Goal: Obtain resource: Download file/media

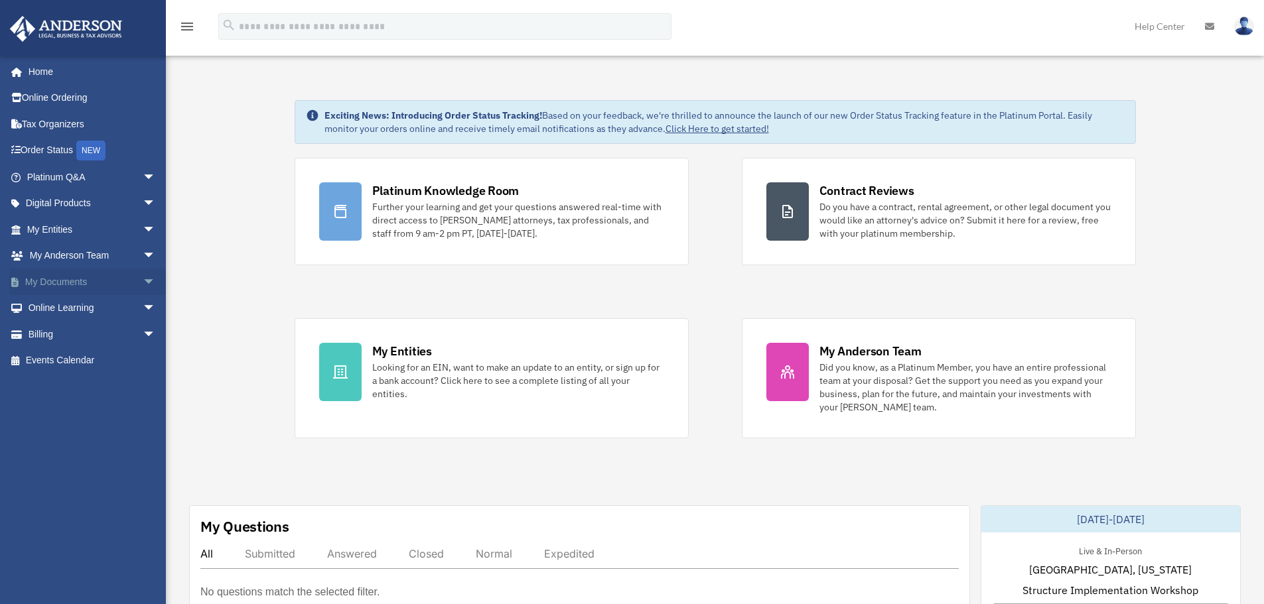
click at [68, 281] on link "My Documents arrow_drop_down" at bounding box center [92, 282] width 166 height 27
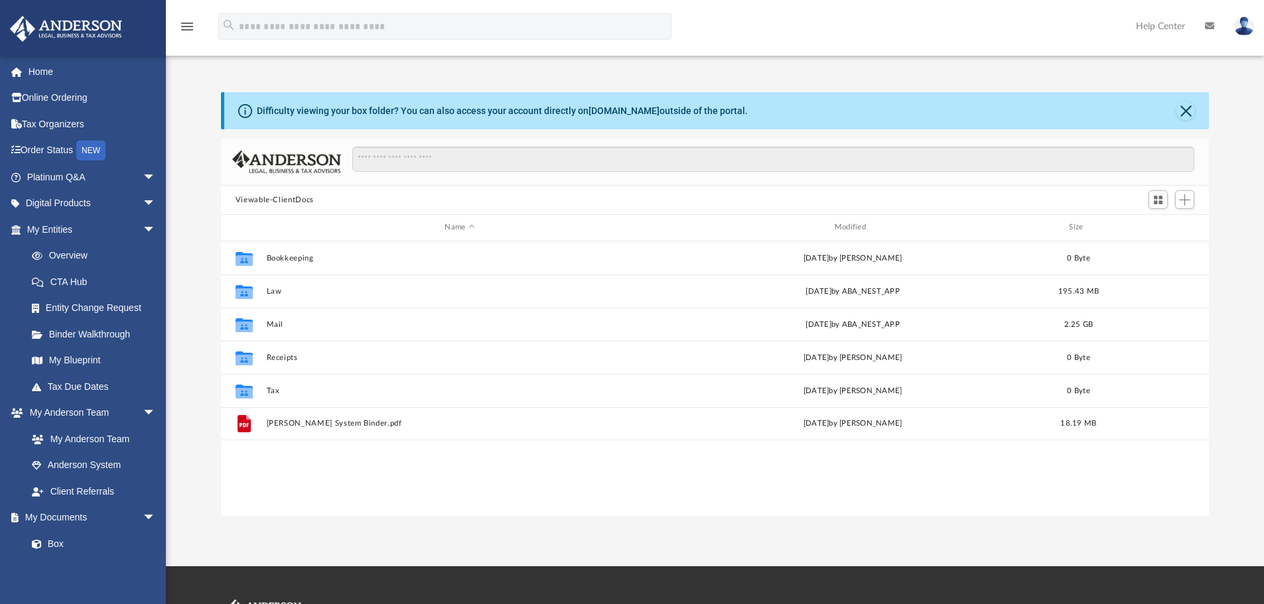
scroll to position [292, 978]
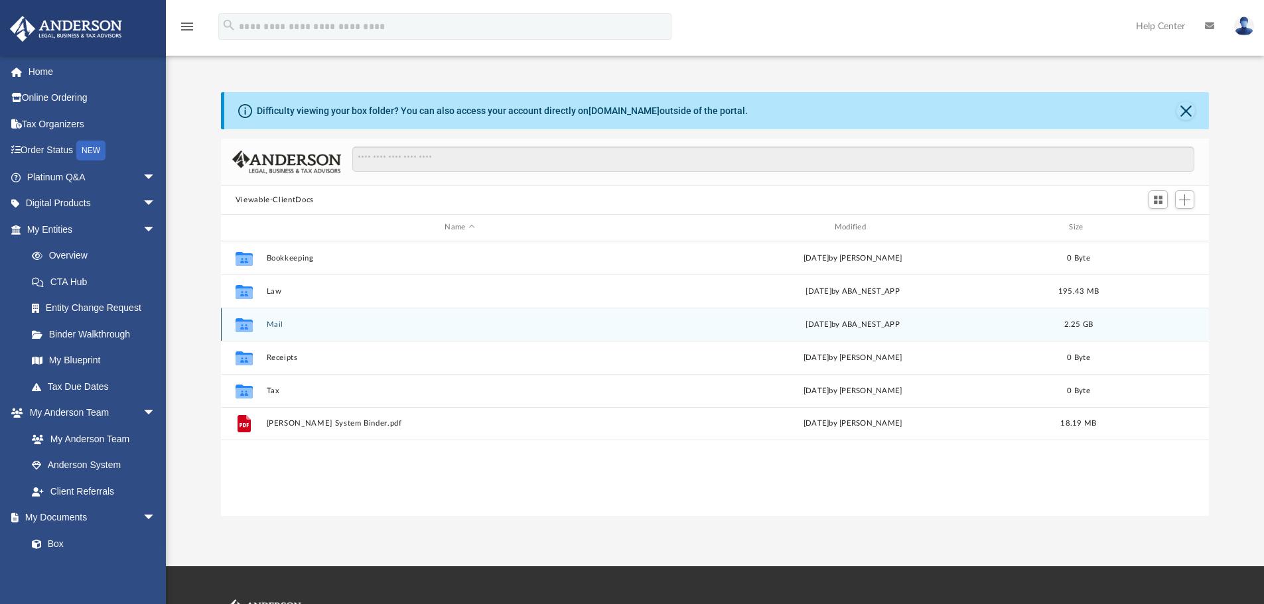
click at [287, 336] on div "Collaborated Folder Mail [DATE] by ABA_NEST_APP 2.25 GB" at bounding box center [715, 324] width 988 height 33
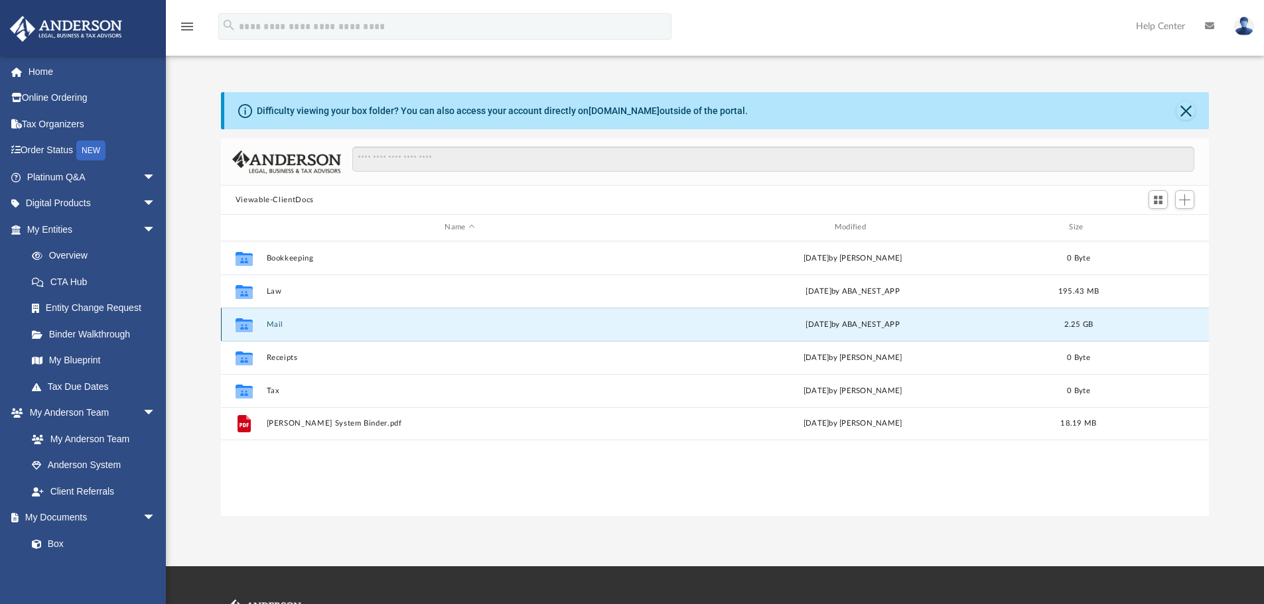
click at [282, 322] on button "Mail" at bounding box center [459, 324] width 387 height 9
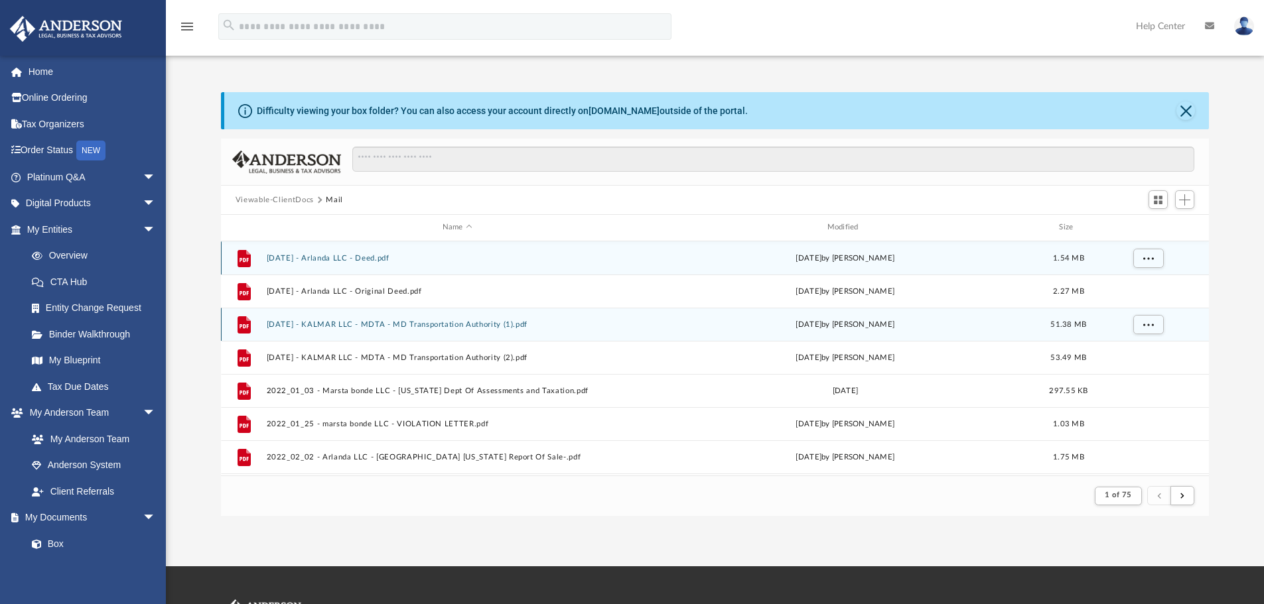
scroll to position [251, 978]
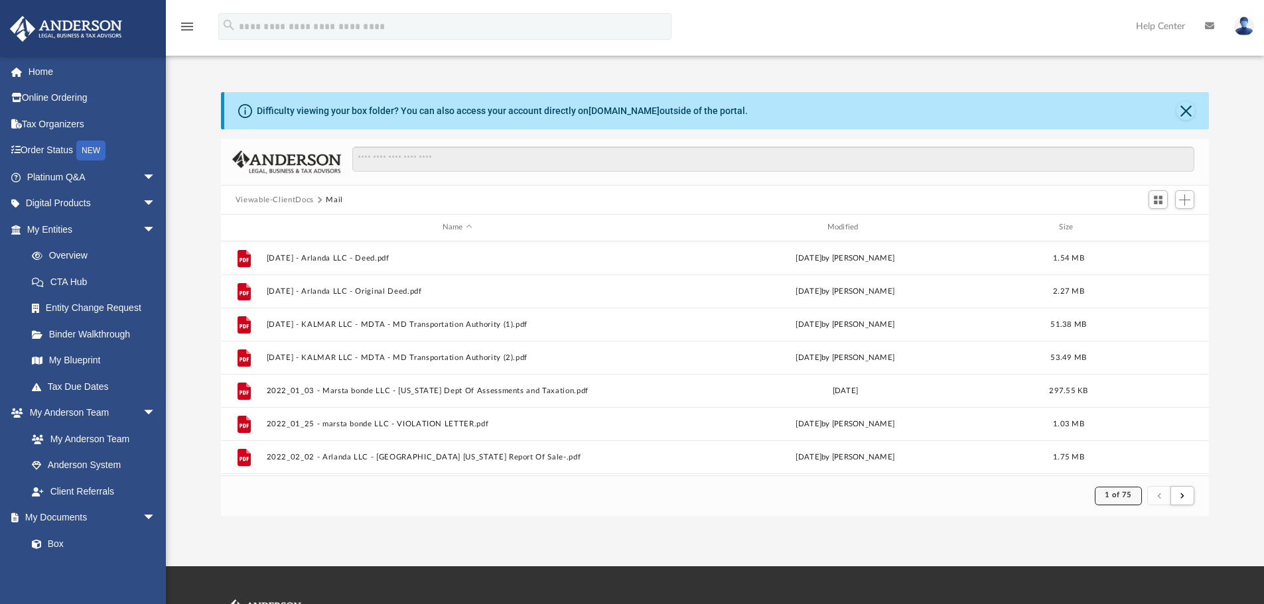
click at [1122, 495] on span "1 of 75" at bounding box center [1117, 494] width 27 height 7
click at [1124, 460] on li "75" at bounding box center [1129, 463] width 10 height 14
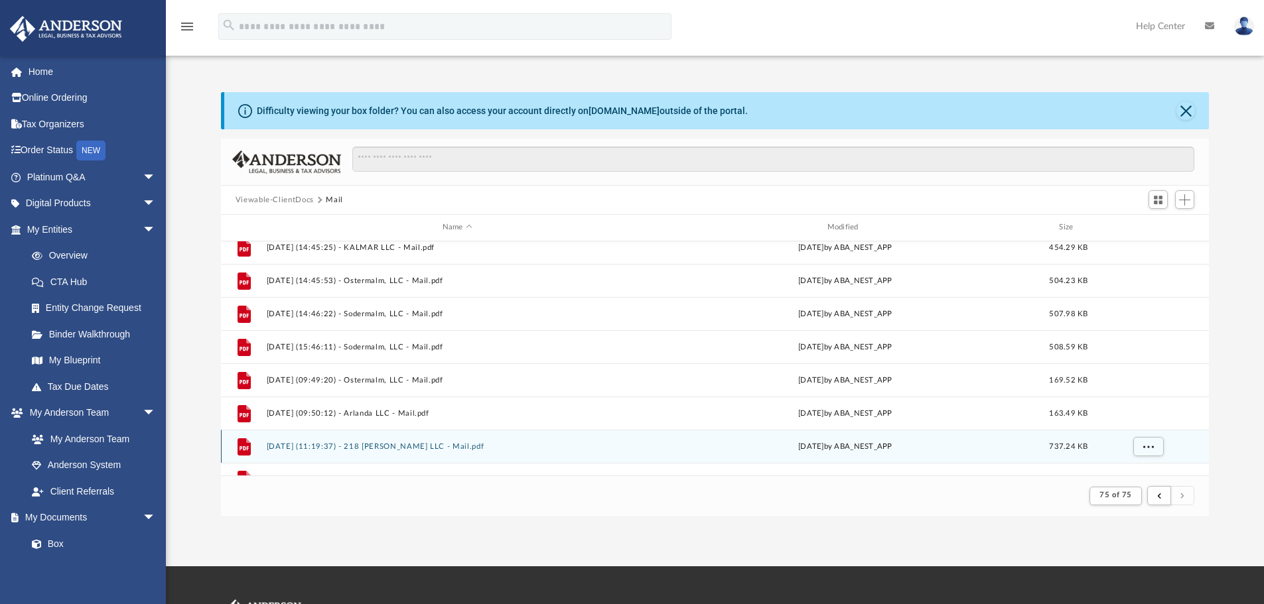
scroll to position [1216, 0]
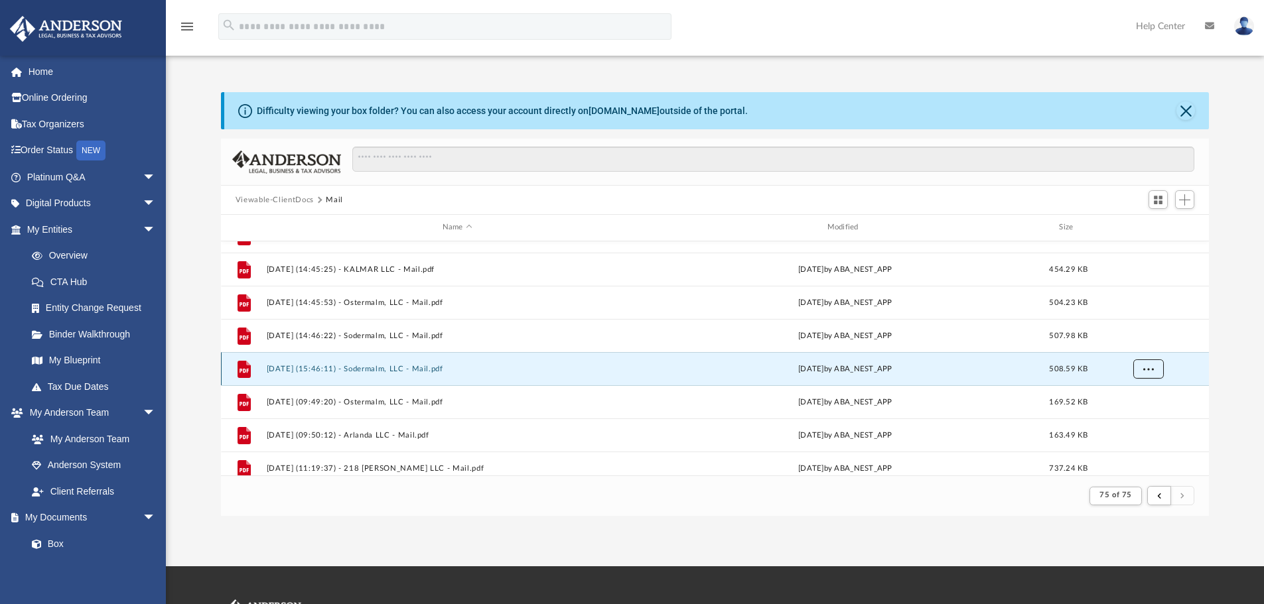
click at [1144, 369] on span "More options" at bounding box center [1147, 368] width 11 height 7
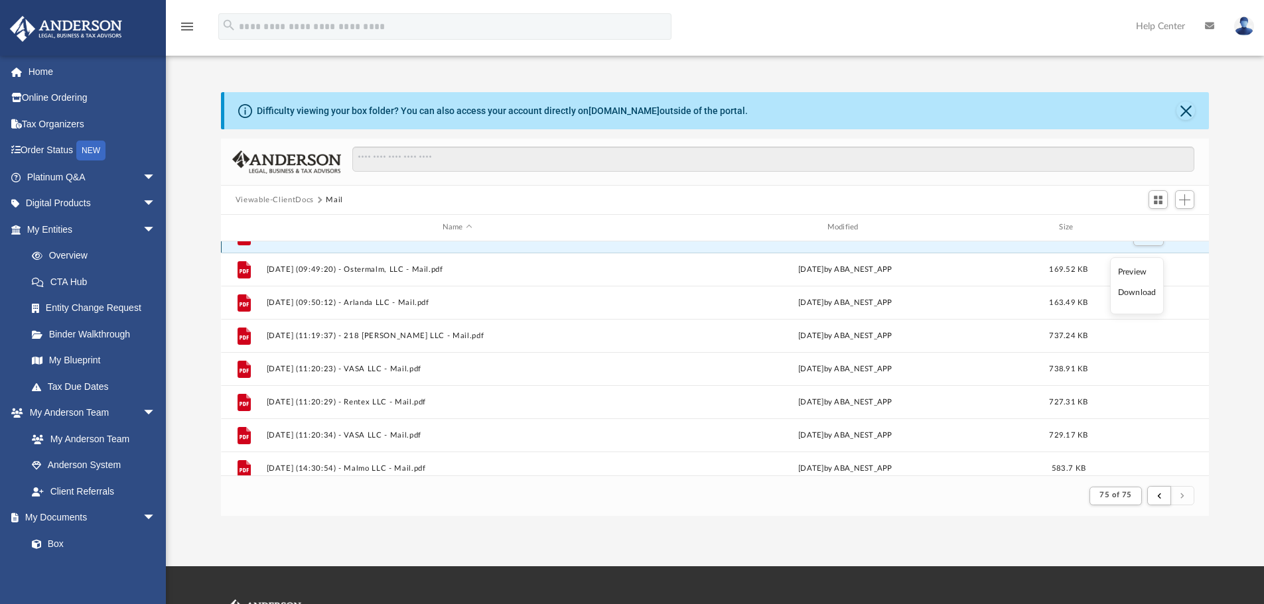
scroll to position [1282, 0]
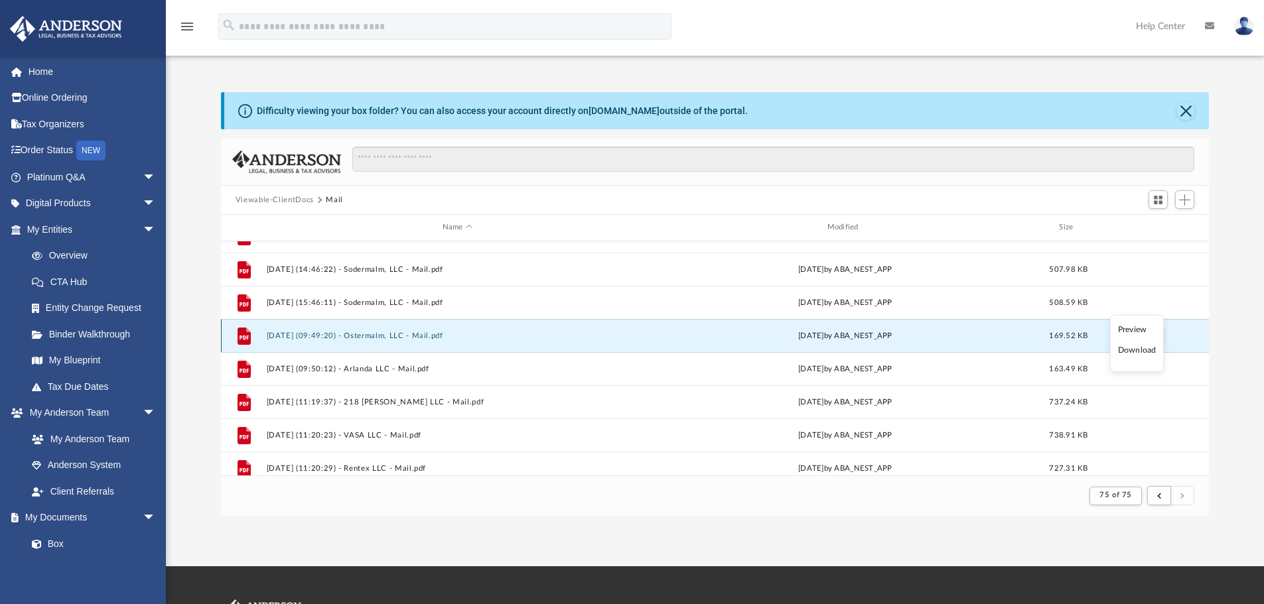
click at [377, 338] on button "[DATE] (09:49:20) - Ostermalm, LLC - Mail.pdf" at bounding box center [457, 336] width 382 height 9
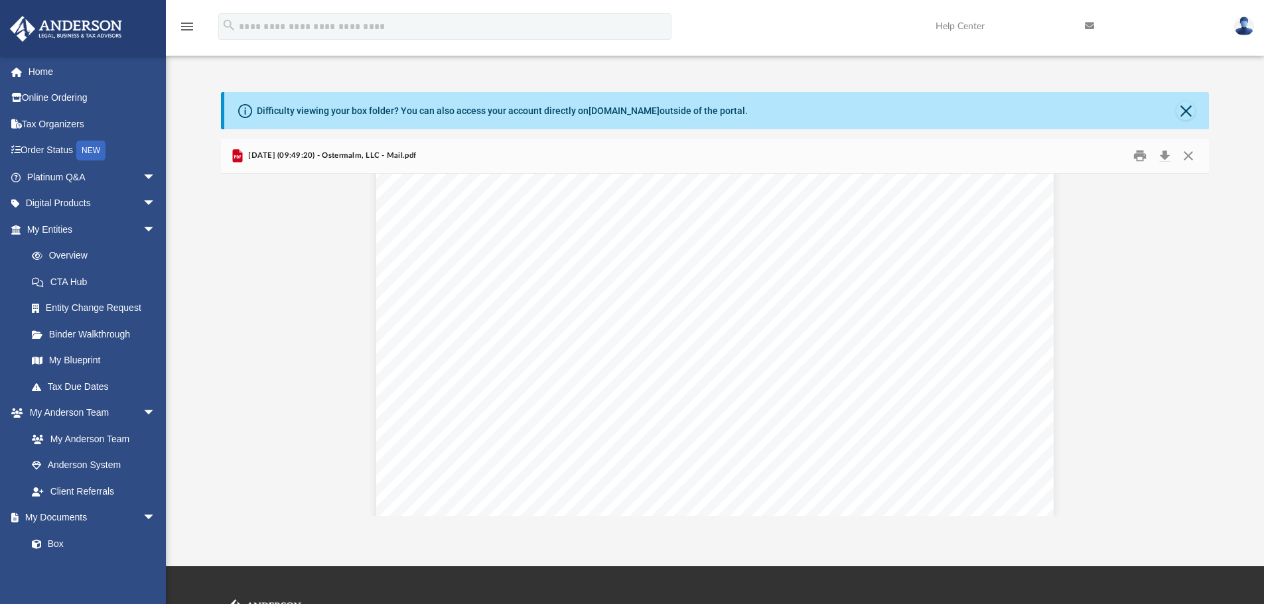
scroll to position [547, 0]
click at [1141, 156] on button "Print" at bounding box center [1139, 156] width 27 height 21
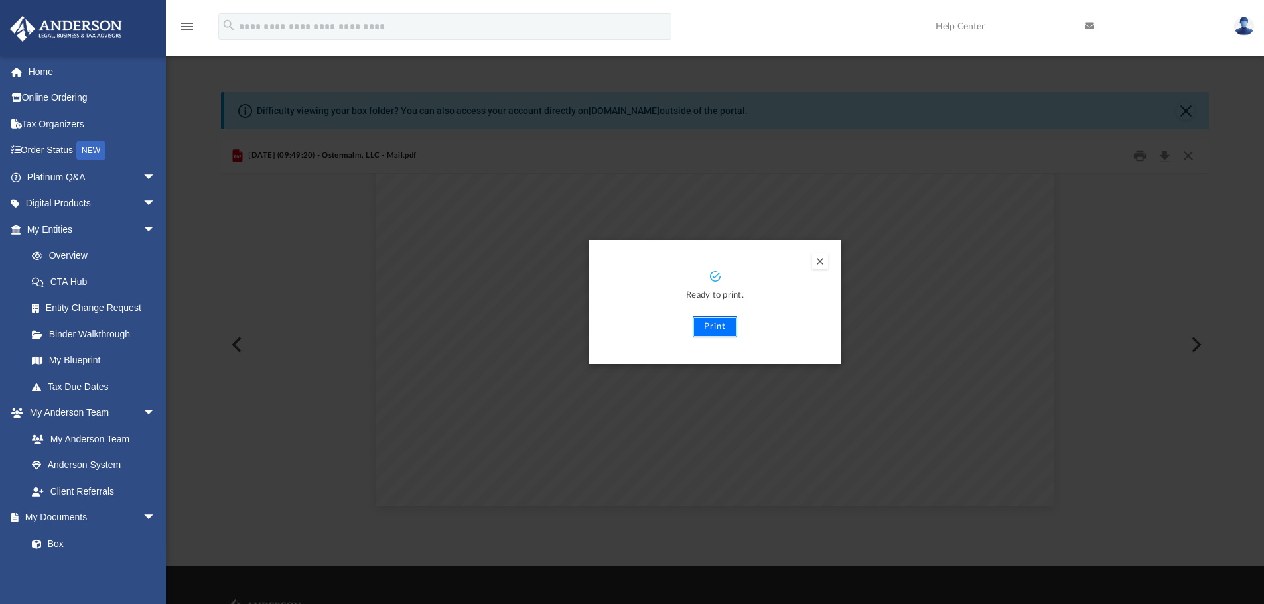
click at [716, 332] on button "Print" at bounding box center [714, 326] width 44 height 21
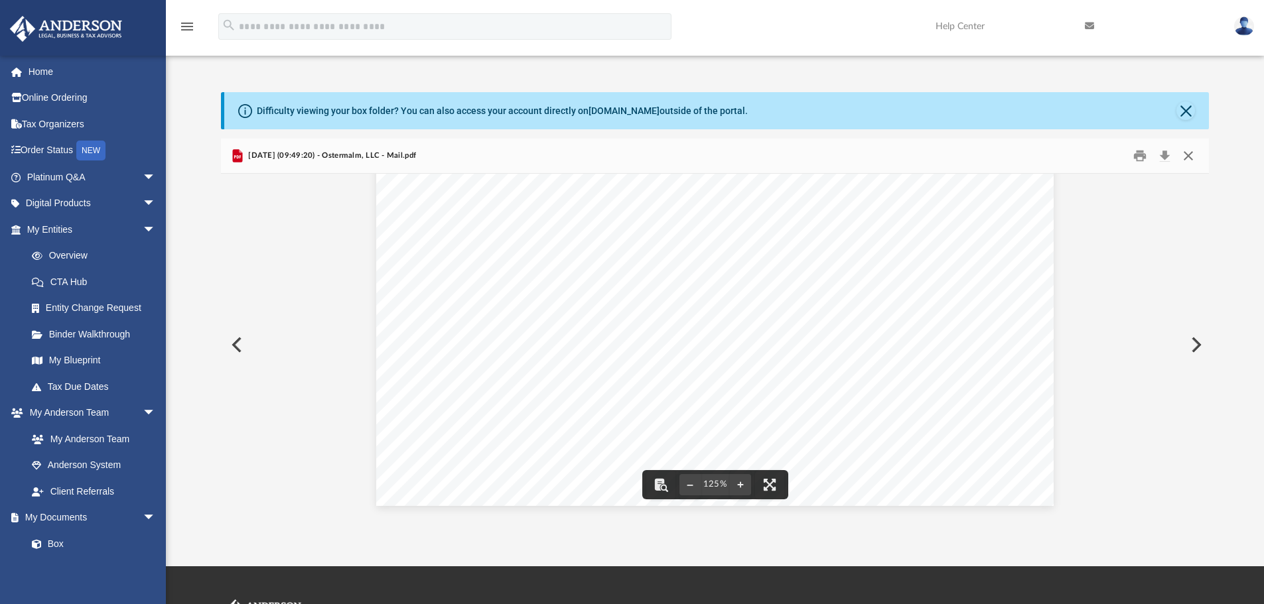
click at [1189, 160] on button "Close" at bounding box center [1188, 156] width 24 height 21
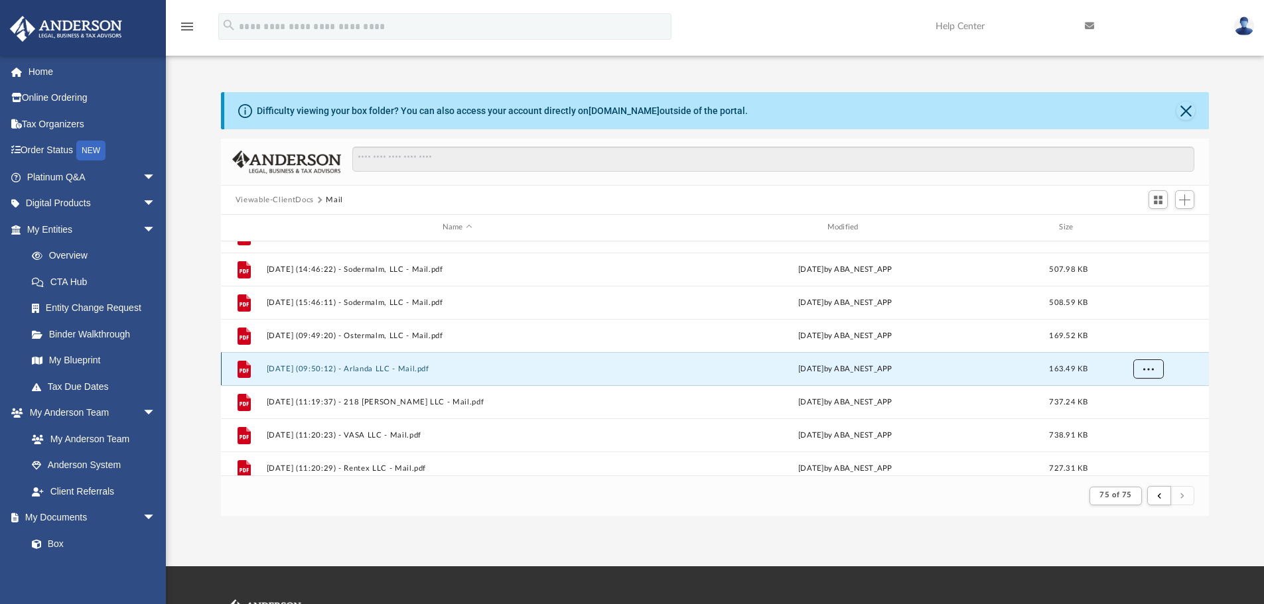
click at [1149, 368] on span "More options" at bounding box center [1147, 368] width 11 height 7
click at [1129, 393] on li "Preview" at bounding box center [1135, 396] width 38 height 14
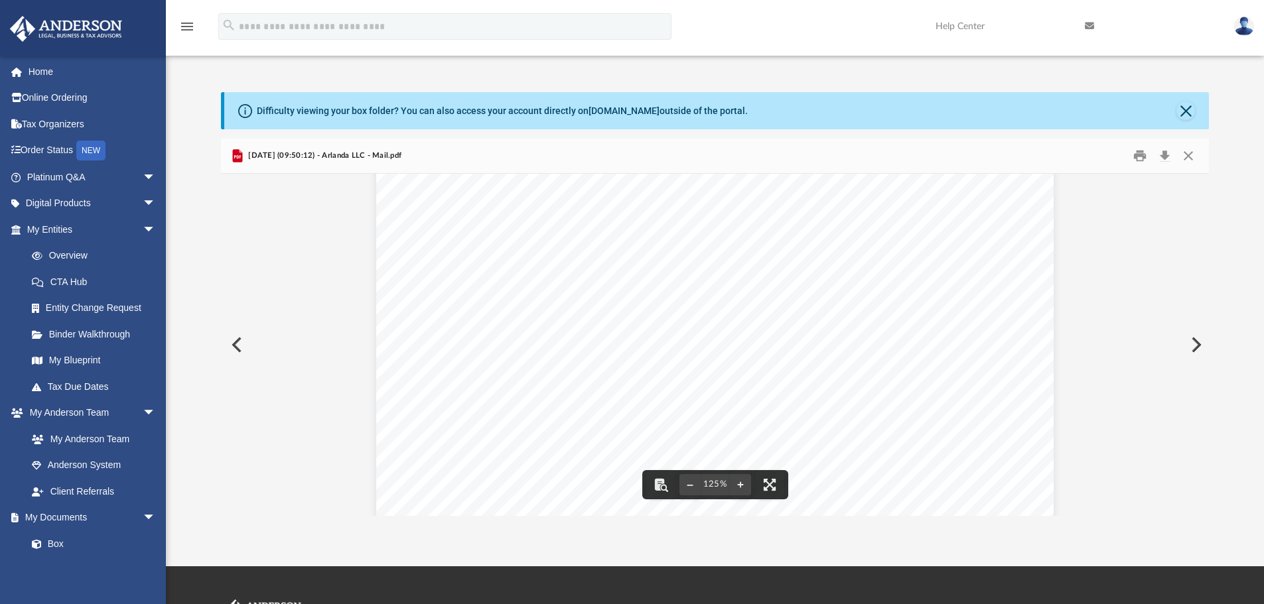
scroll to position [0, 0]
click at [1145, 152] on button "Print" at bounding box center [1139, 156] width 27 height 21
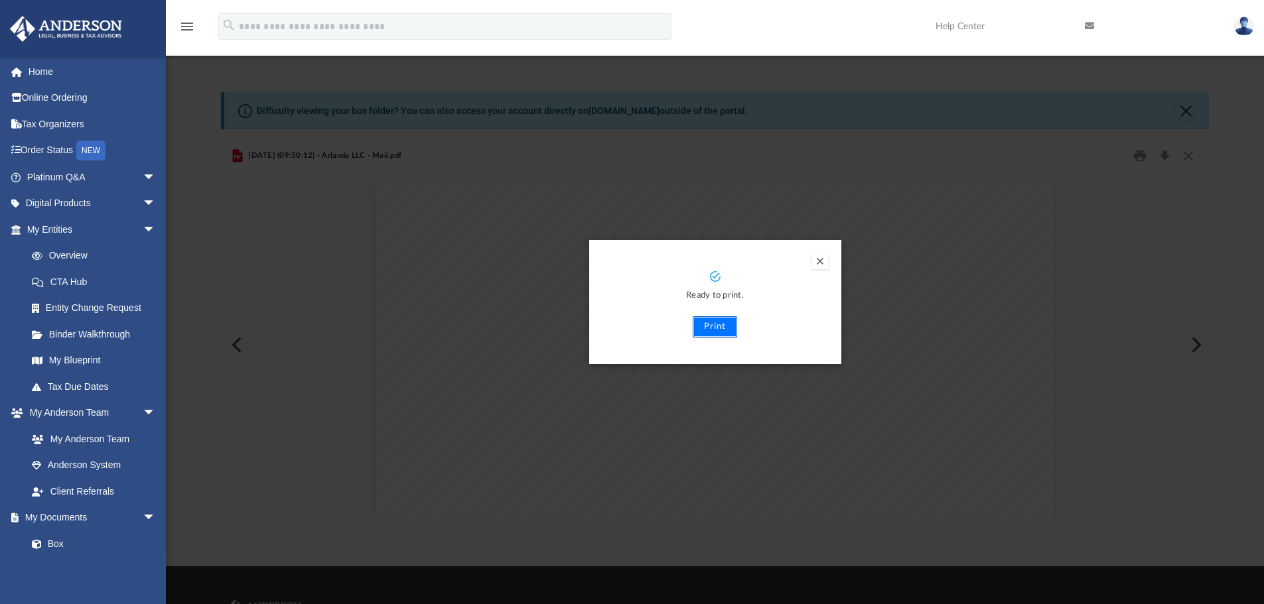
click at [714, 332] on button "Print" at bounding box center [714, 326] width 44 height 21
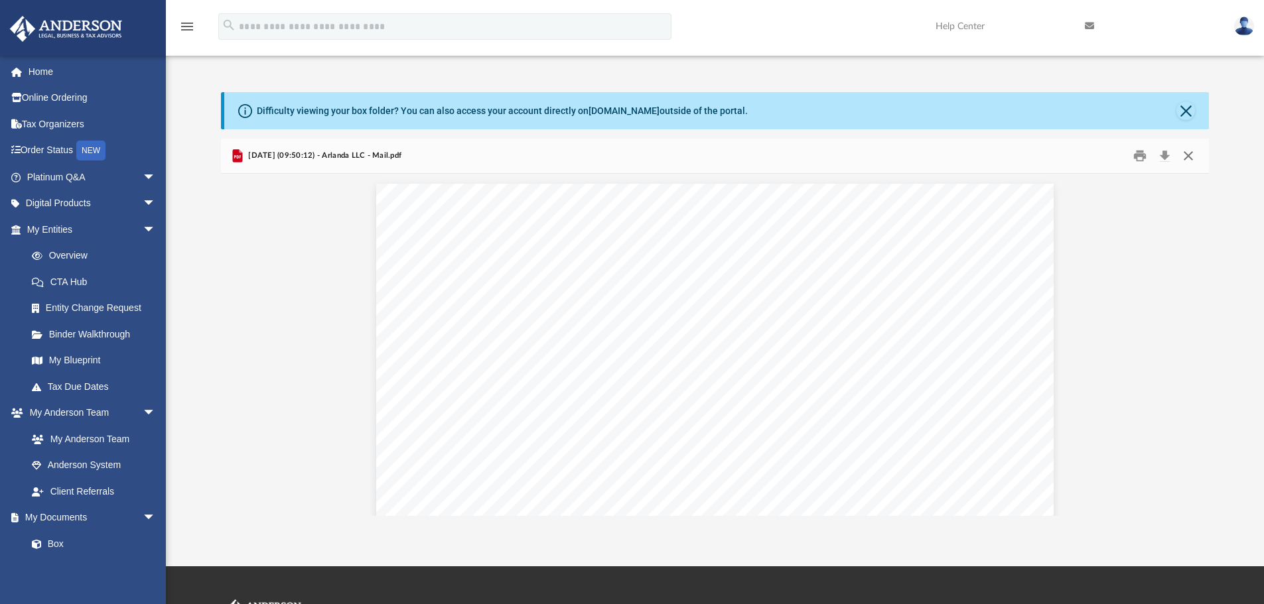
click at [1184, 156] on button "Close" at bounding box center [1188, 156] width 24 height 21
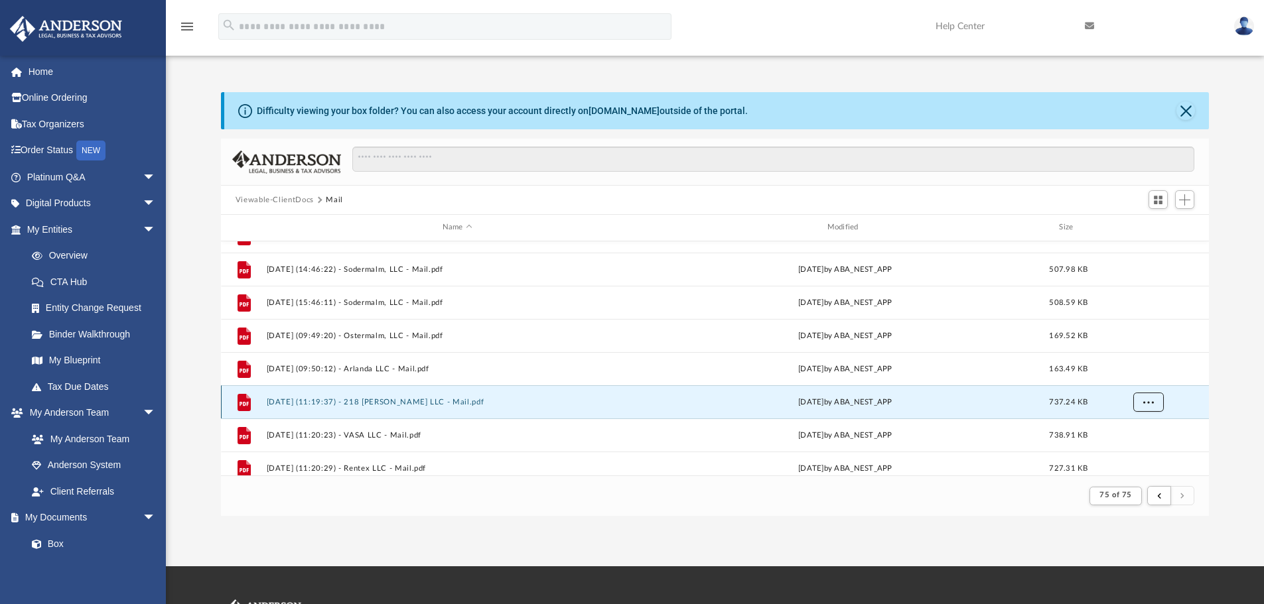
click at [1149, 409] on button "More options" at bounding box center [1147, 402] width 31 height 20
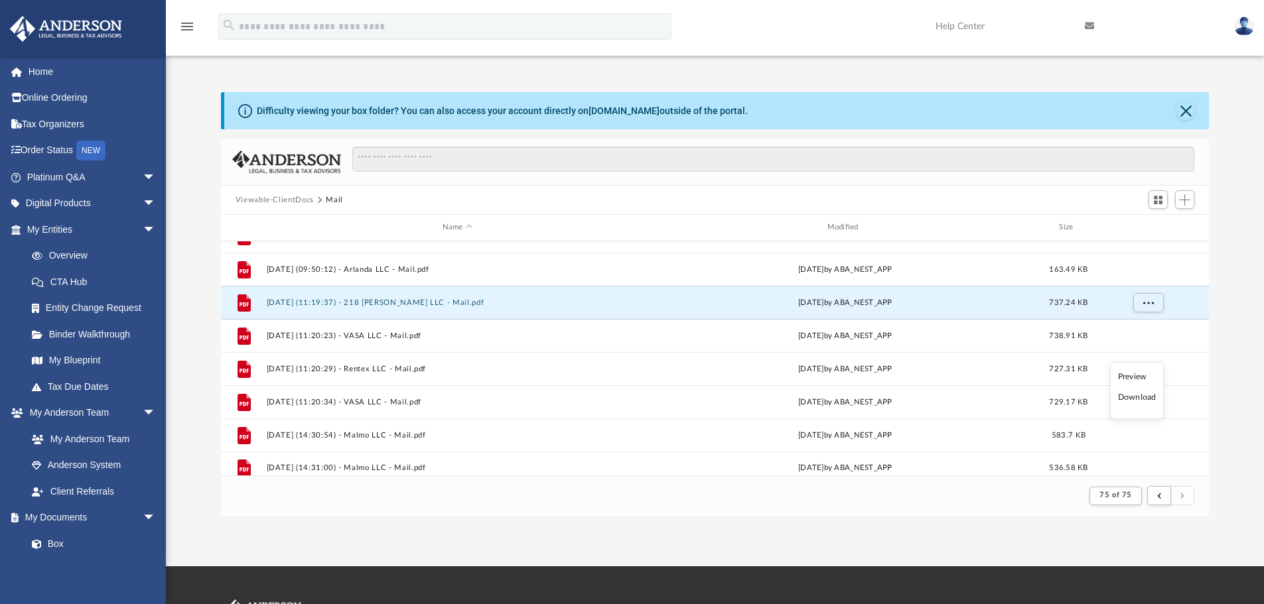
scroll to position [1391, 0]
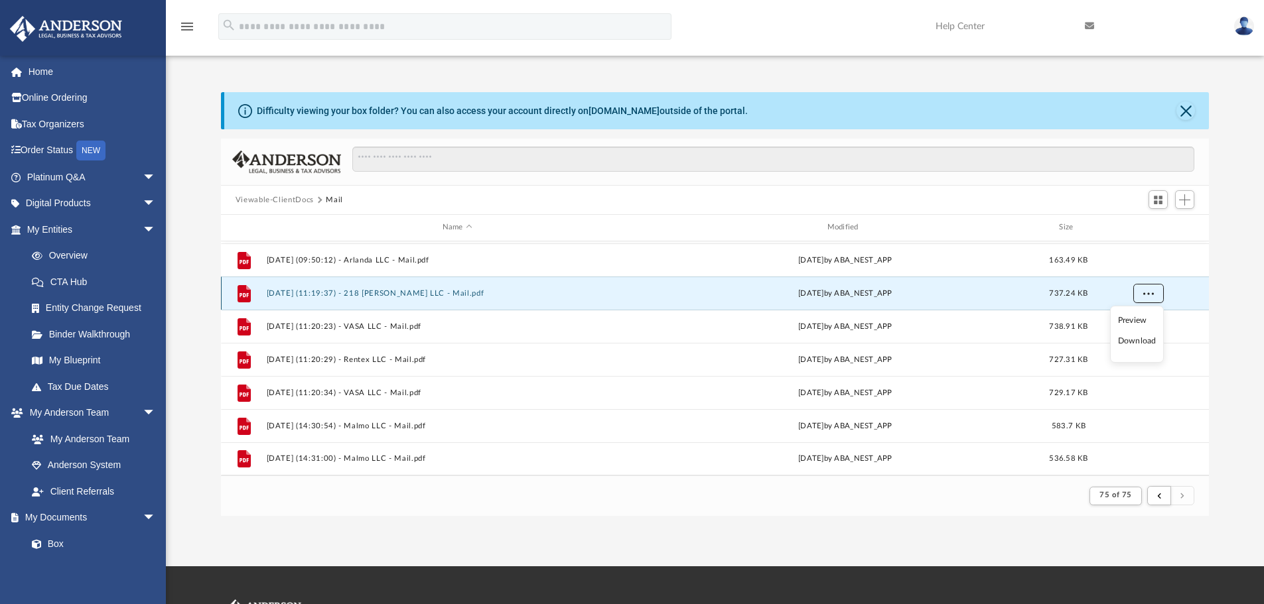
click at [1151, 294] on span "More options" at bounding box center [1147, 292] width 11 height 7
click at [1136, 318] on li "Preview" at bounding box center [1135, 321] width 38 height 14
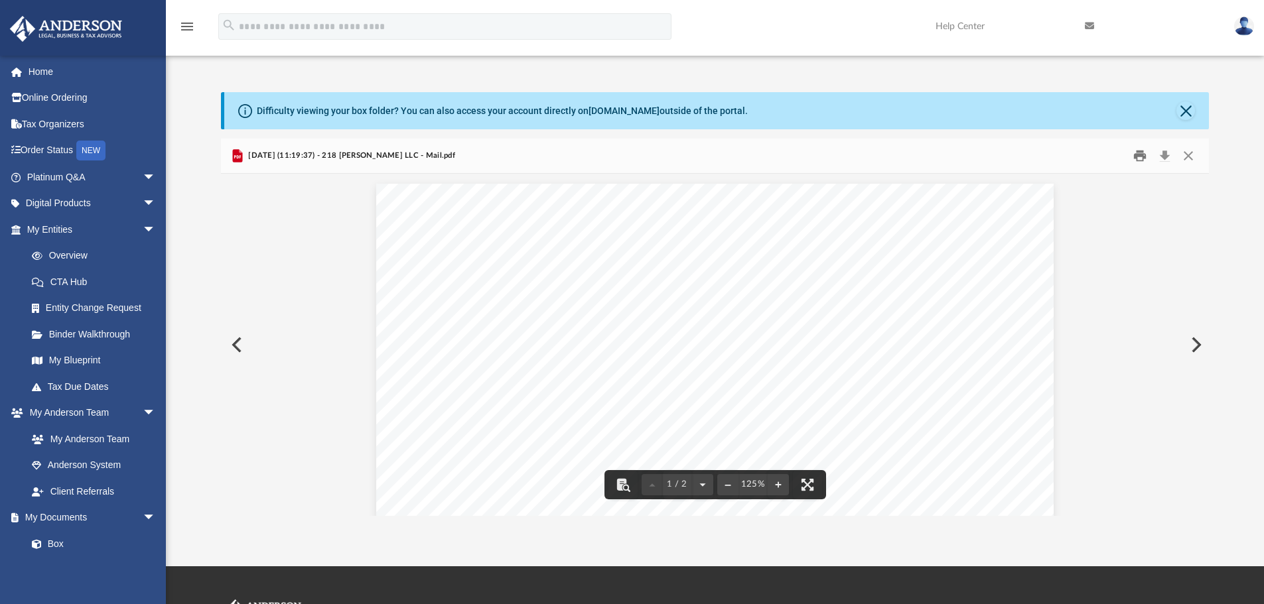
click at [1142, 157] on button "Print" at bounding box center [1139, 156] width 27 height 21
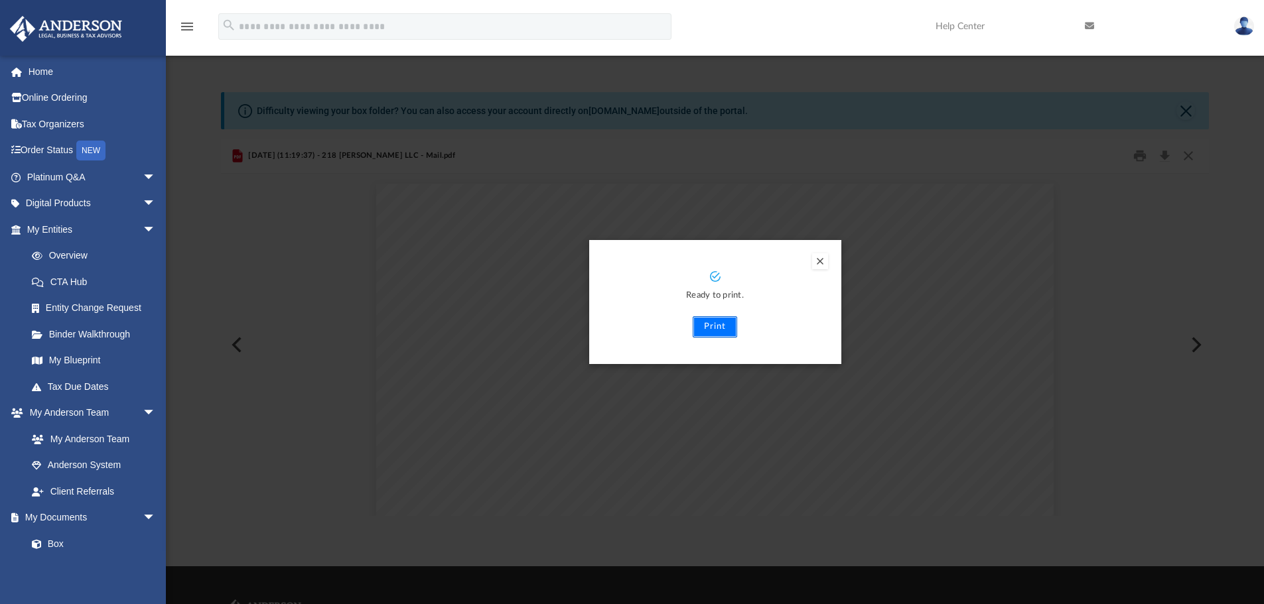
click at [718, 328] on button "Print" at bounding box center [714, 326] width 44 height 21
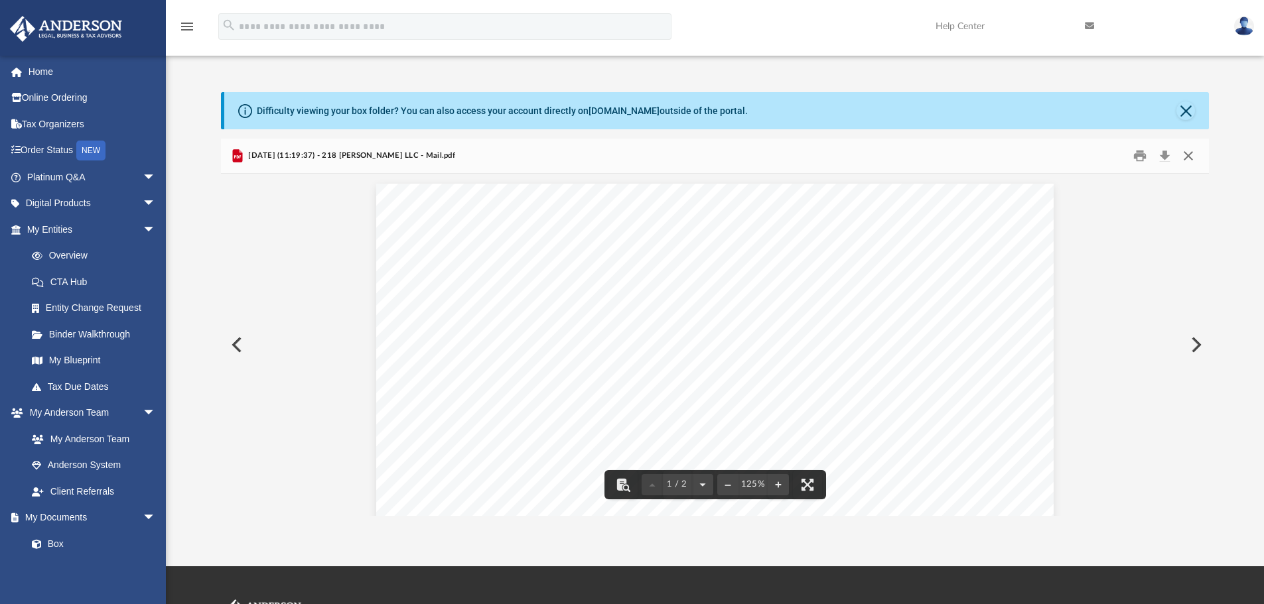
click at [1190, 157] on button "Close" at bounding box center [1188, 156] width 24 height 21
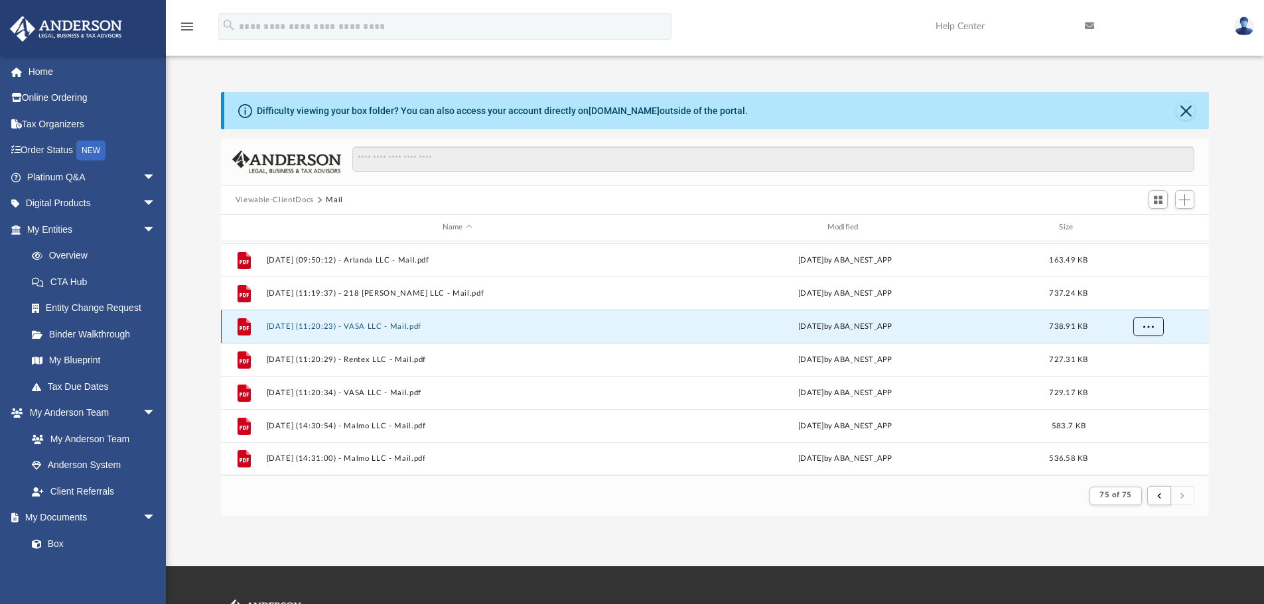
click at [1157, 326] on button "More options" at bounding box center [1147, 326] width 31 height 20
click at [1129, 356] on li "Preview" at bounding box center [1135, 354] width 38 height 14
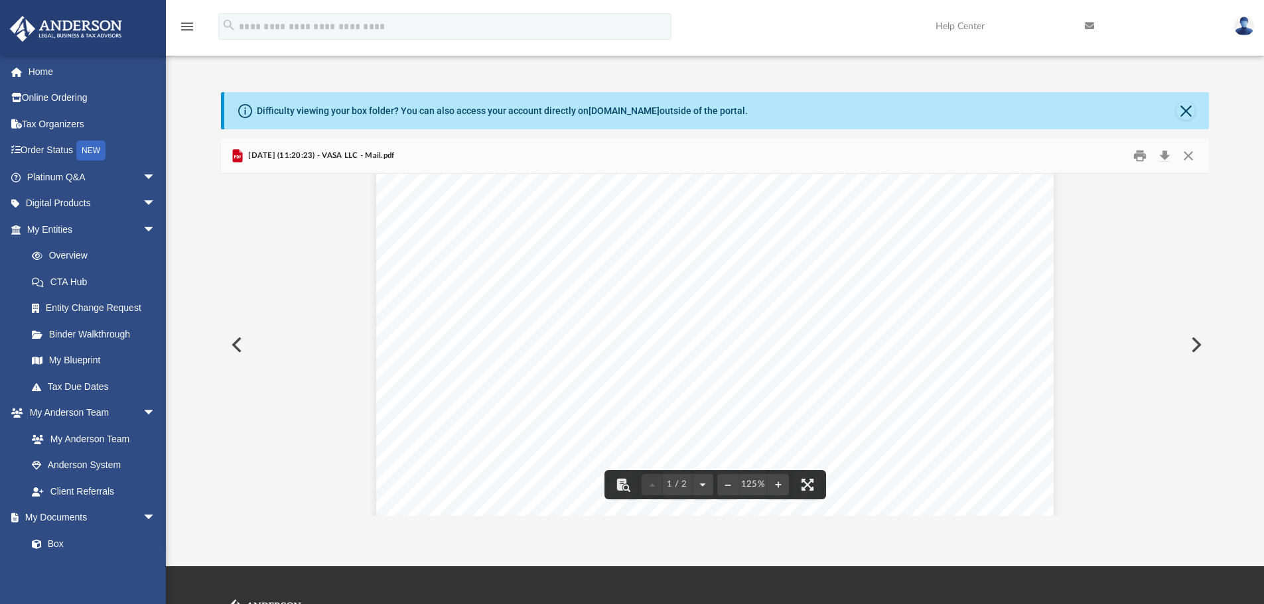
scroll to position [0, 0]
click at [1139, 154] on button "Print" at bounding box center [1139, 156] width 27 height 21
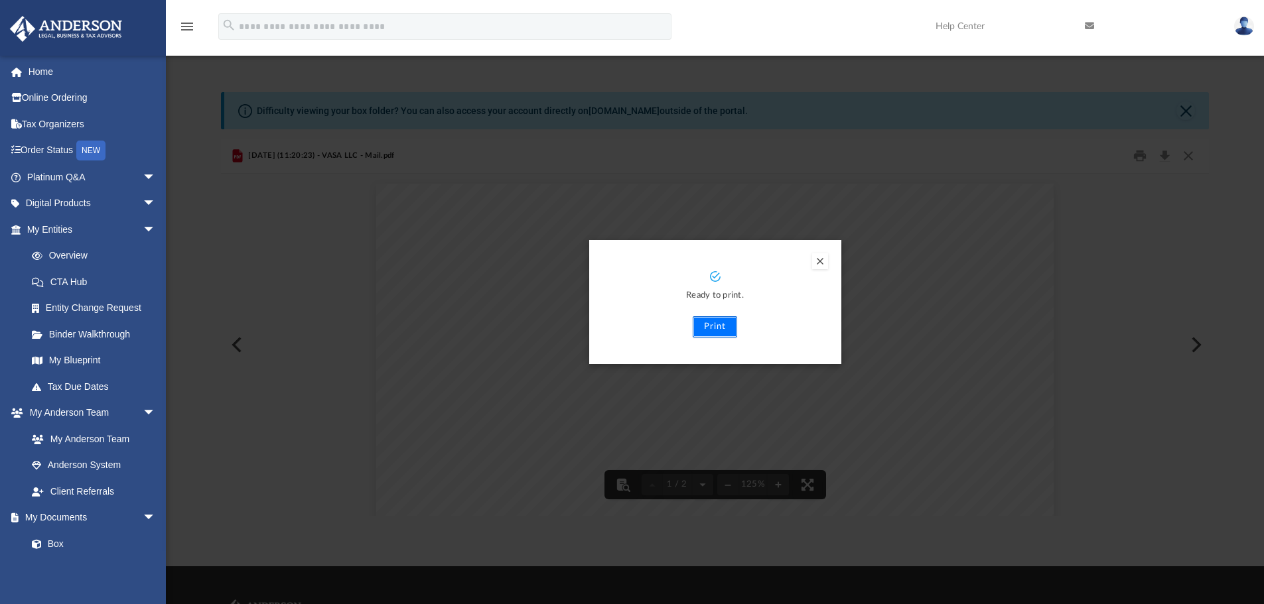
click at [718, 327] on button "Print" at bounding box center [714, 326] width 44 height 21
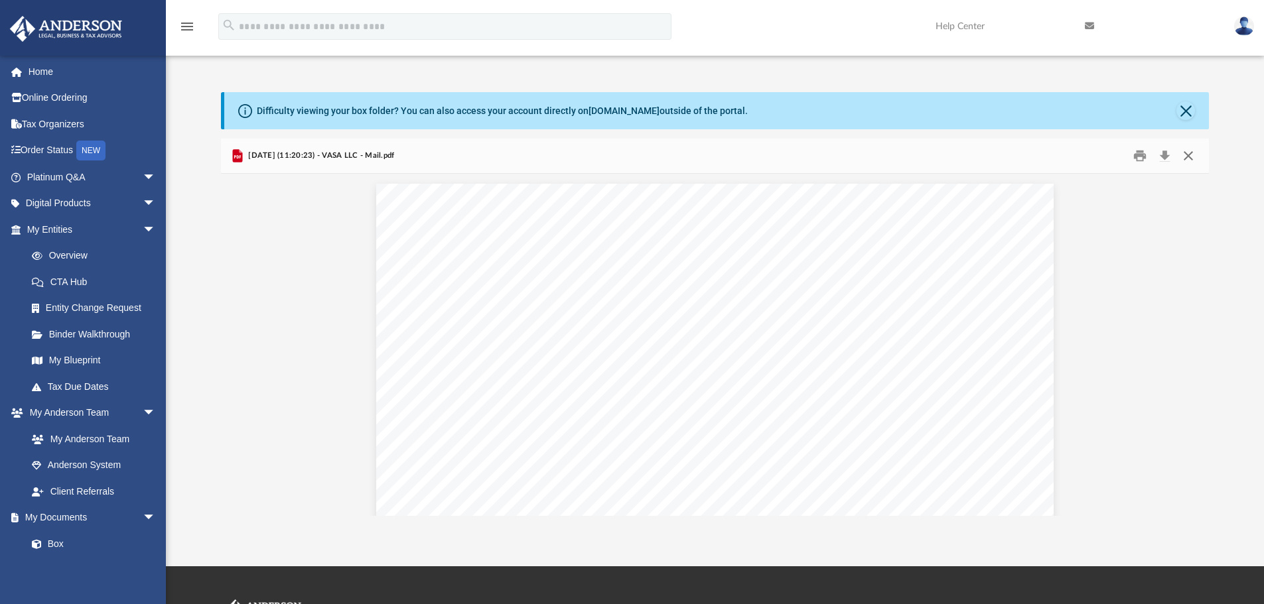
click at [1188, 161] on button "Close" at bounding box center [1188, 156] width 24 height 21
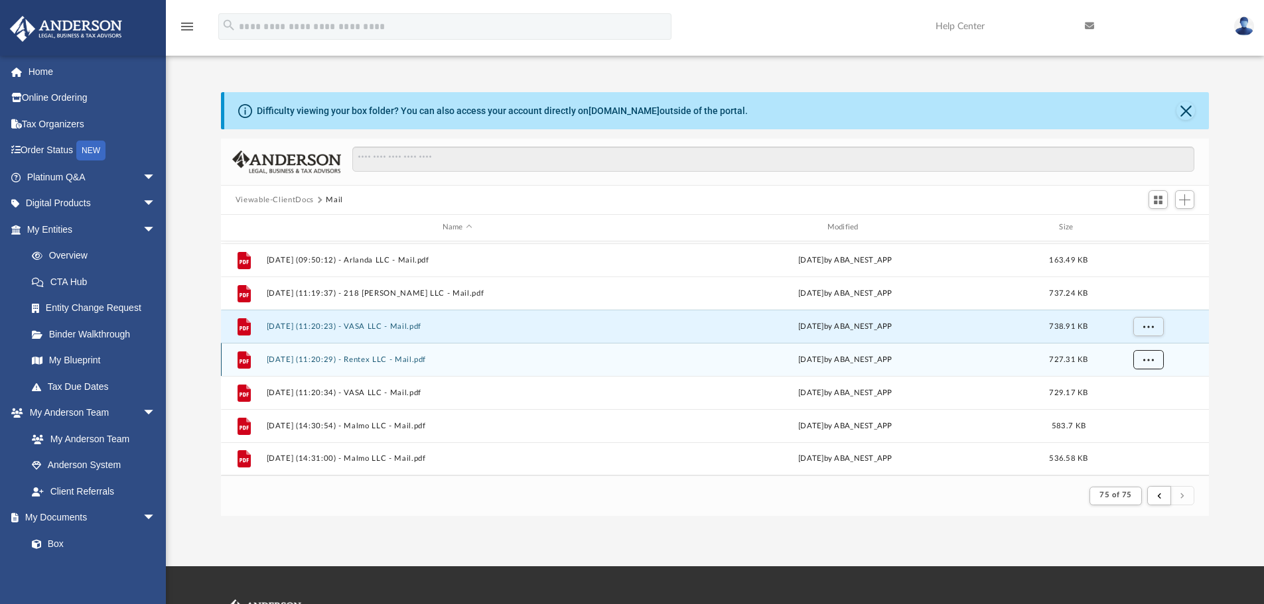
click at [1147, 359] on span "More options" at bounding box center [1147, 359] width 11 height 7
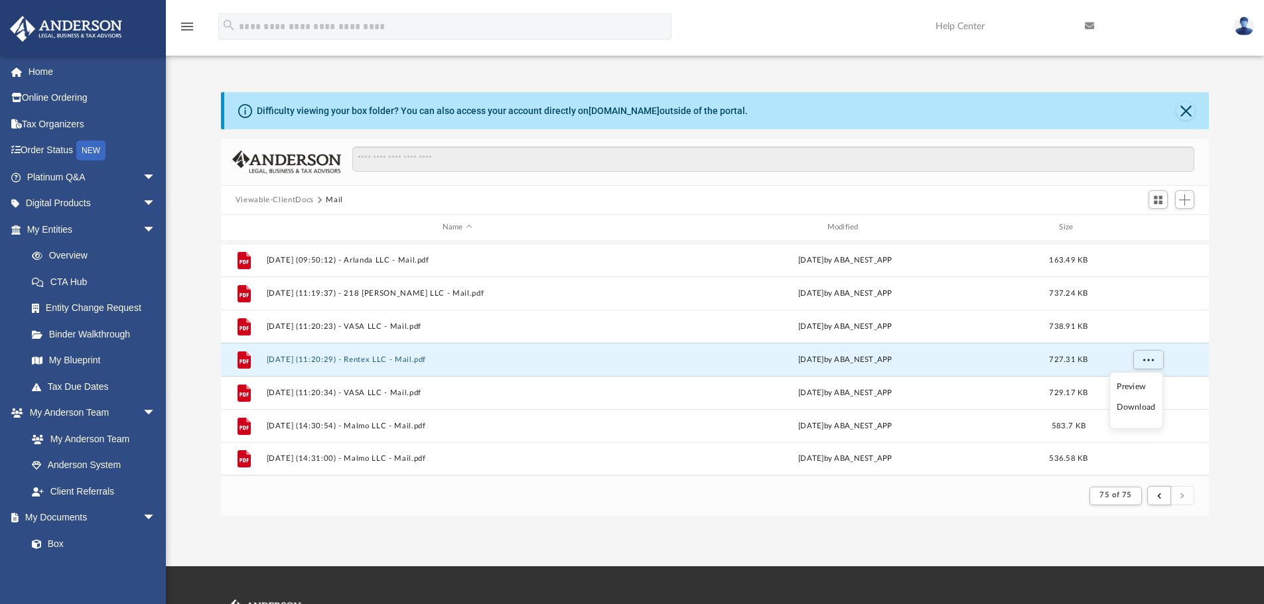
click at [1128, 389] on li "Preview" at bounding box center [1135, 387] width 38 height 14
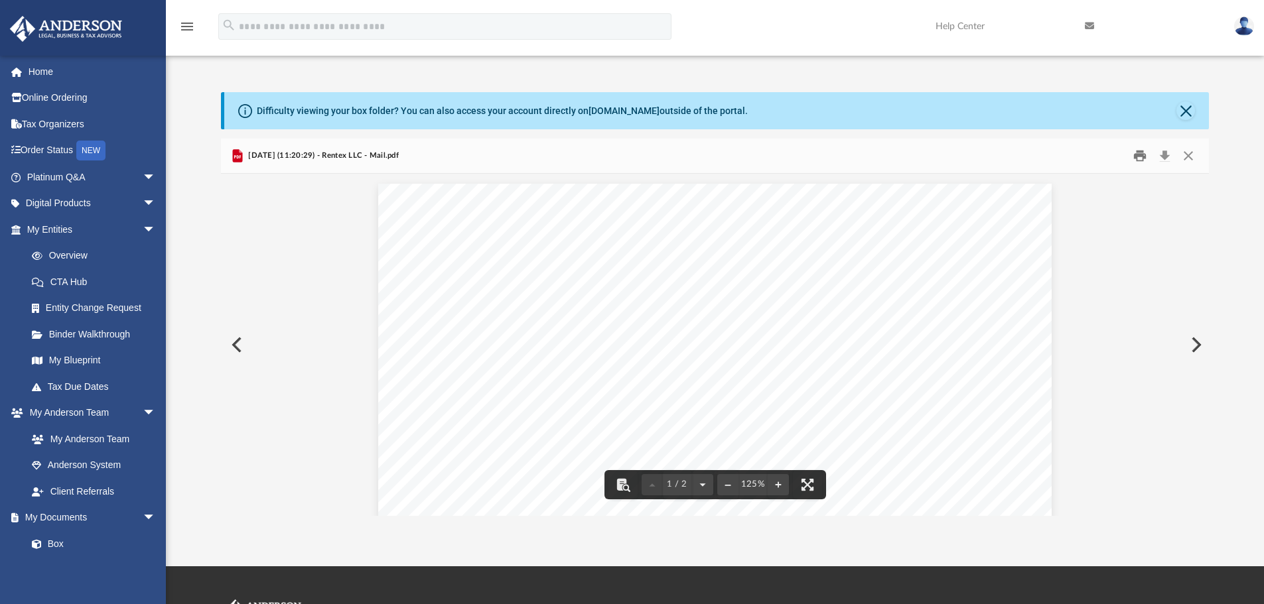
click at [1142, 152] on button "Print" at bounding box center [1139, 156] width 27 height 21
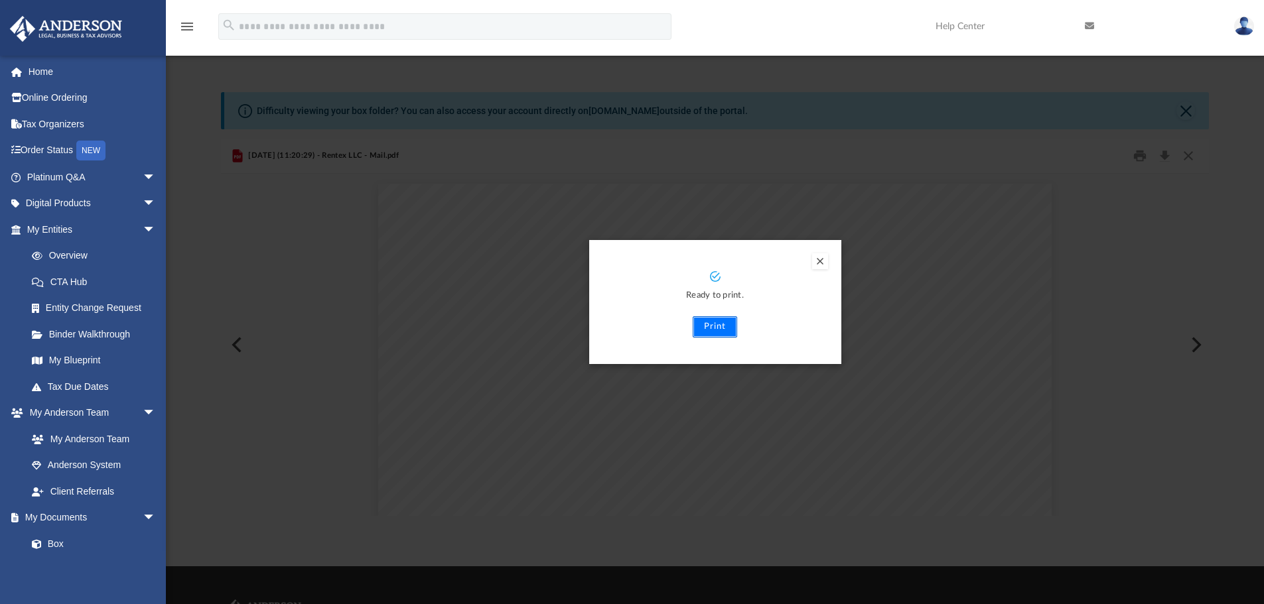
click at [722, 324] on button "Print" at bounding box center [714, 326] width 44 height 21
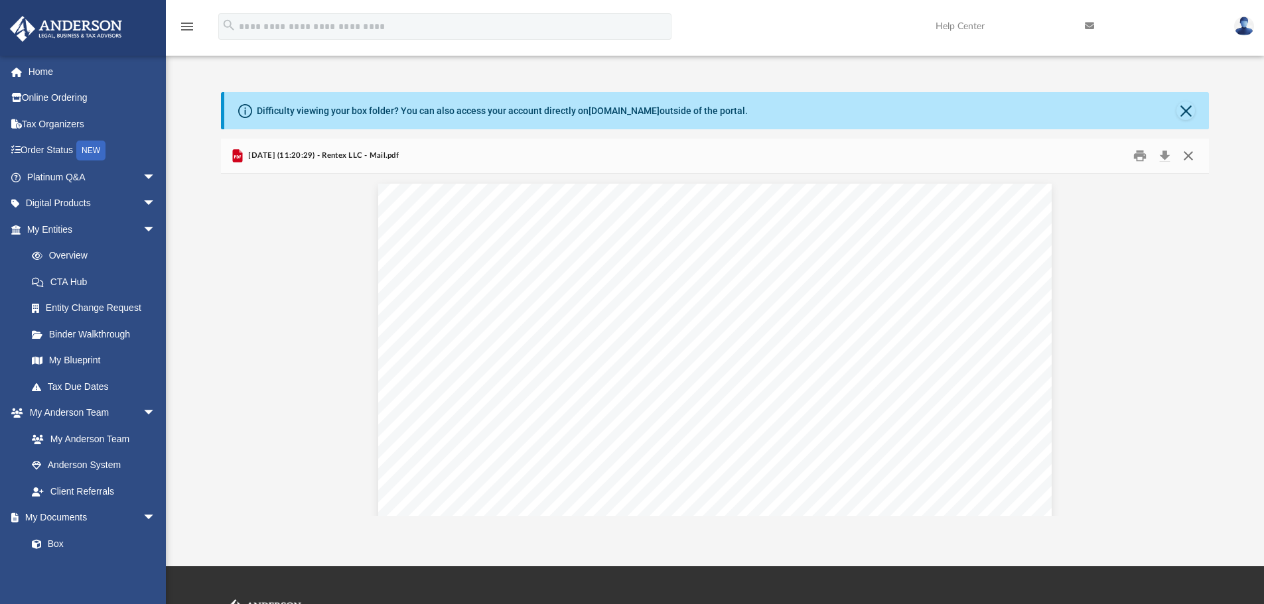
click at [1190, 154] on button "Close" at bounding box center [1188, 156] width 24 height 21
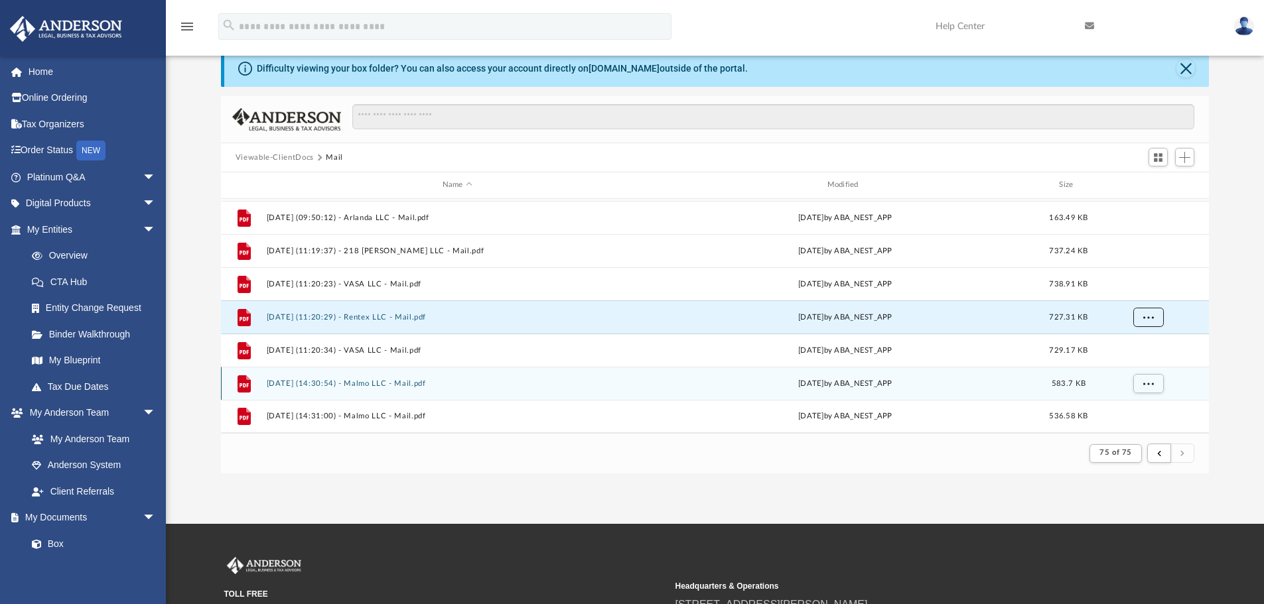
scroll to position [66, 0]
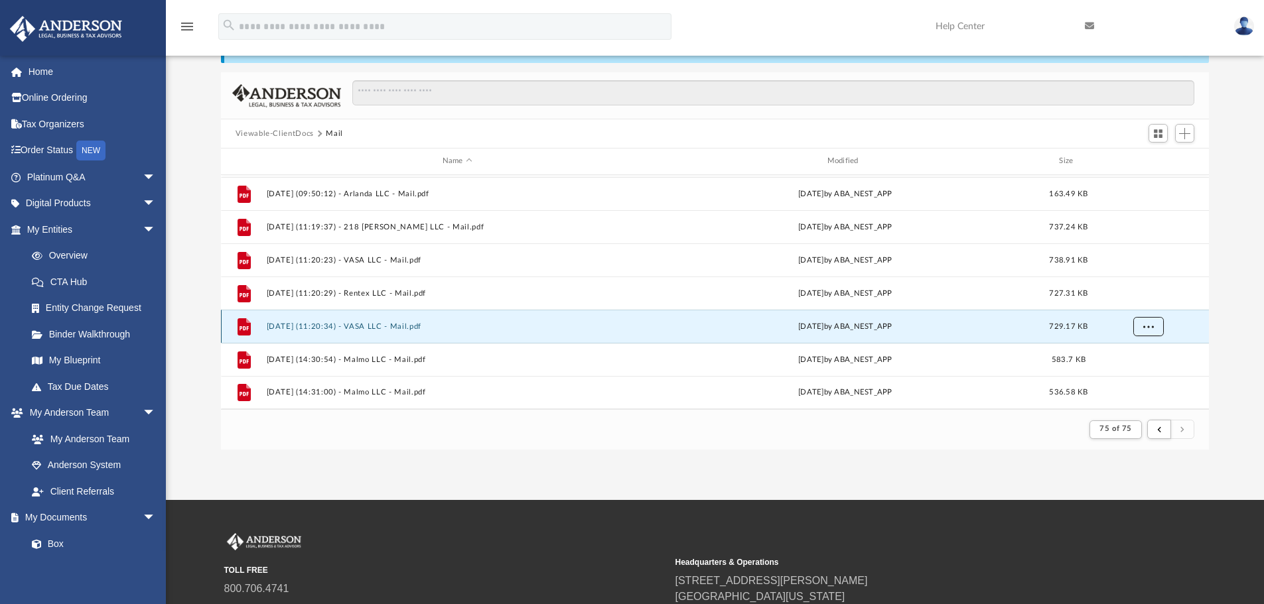
click at [1157, 334] on button "More options" at bounding box center [1147, 326] width 31 height 20
click at [1134, 352] on li "Preview" at bounding box center [1135, 354] width 38 height 14
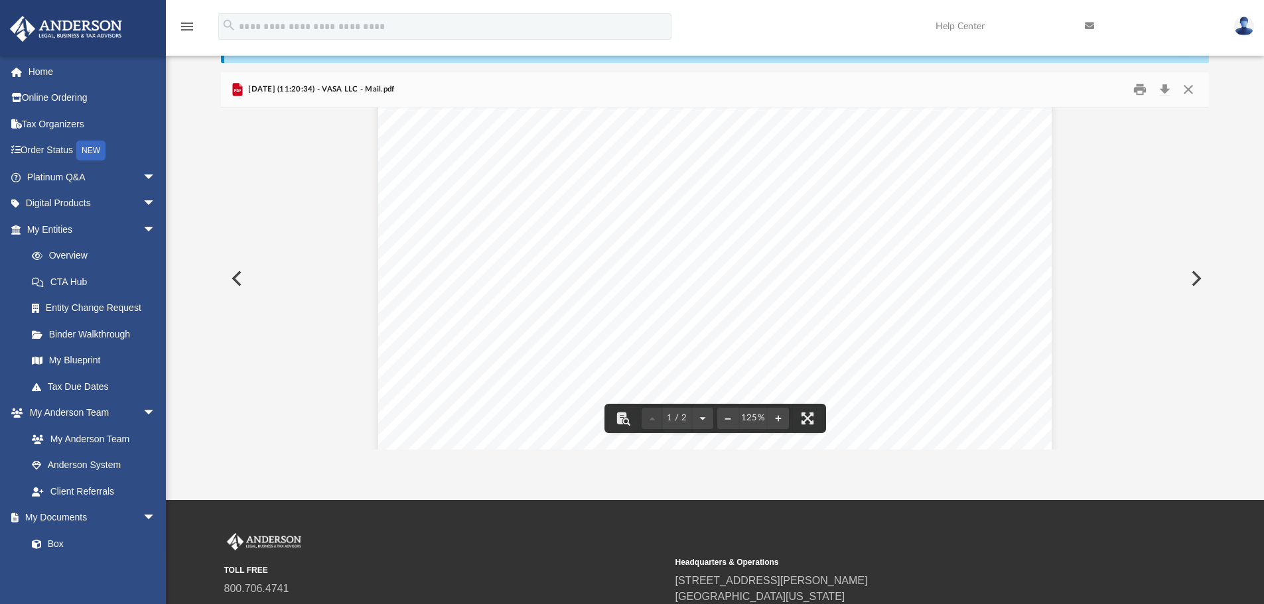
scroll to position [133, 0]
click at [1143, 97] on button "Print" at bounding box center [1139, 90] width 27 height 21
click at [0, 0] on div "Preview" at bounding box center [0, 0] width 0 height 0
click at [1186, 88] on button "Close" at bounding box center [1188, 90] width 24 height 21
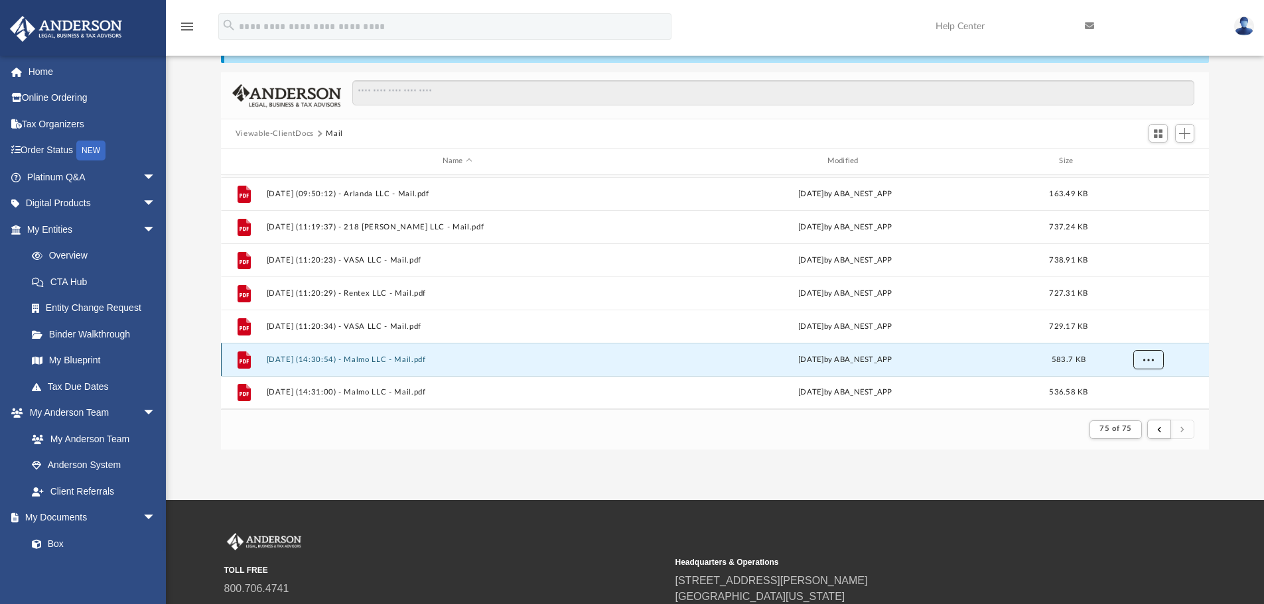
click at [1158, 357] on button "More options" at bounding box center [1147, 360] width 31 height 20
click at [1141, 309] on li "Preview" at bounding box center [1135, 311] width 38 height 14
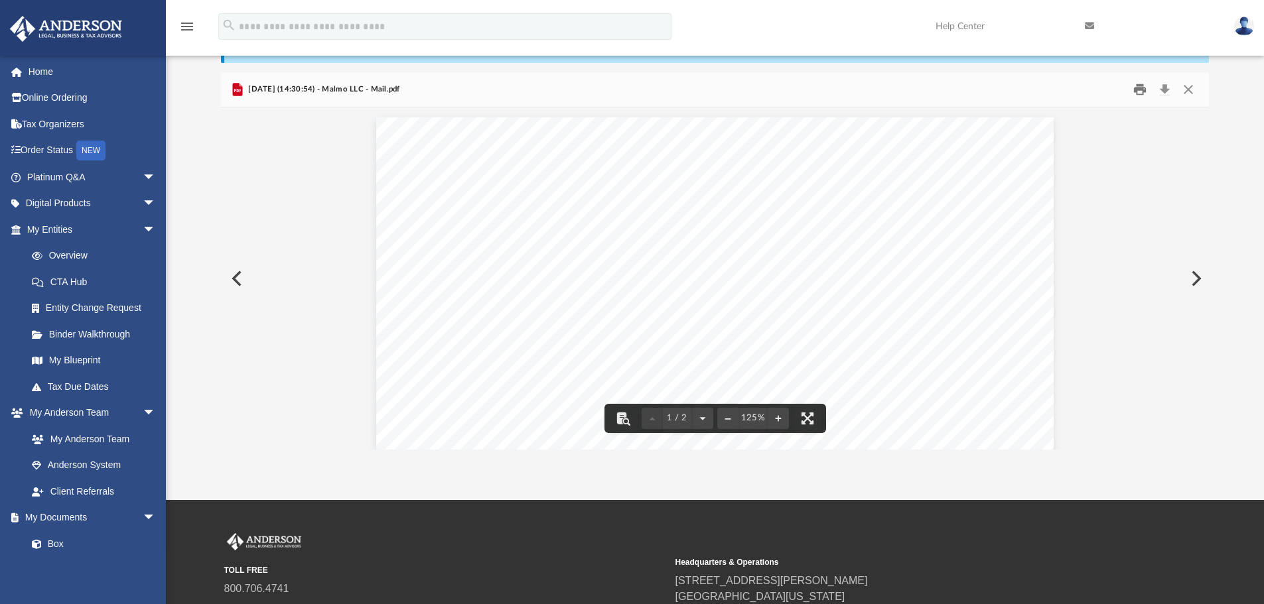
click at [1136, 88] on button "Print" at bounding box center [1139, 90] width 27 height 21
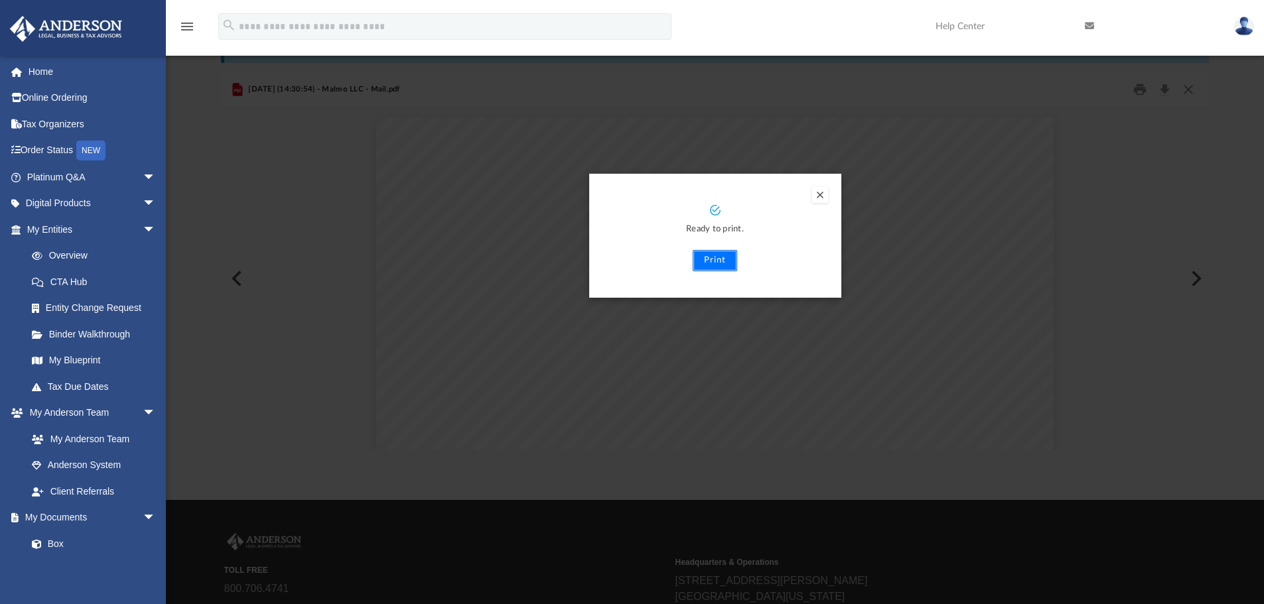
click at [730, 262] on button "Print" at bounding box center [714, 260] width 44 height 21
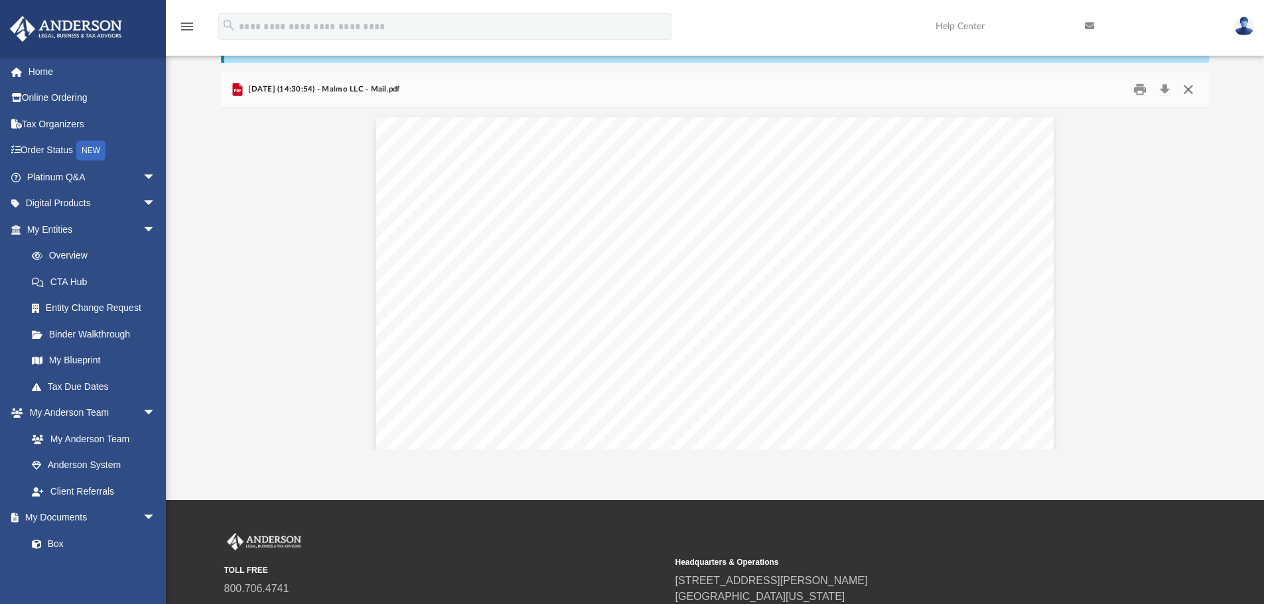
click at [1189, 86] on button "Close" at bounding box center [1188, 90] width 24 height 21
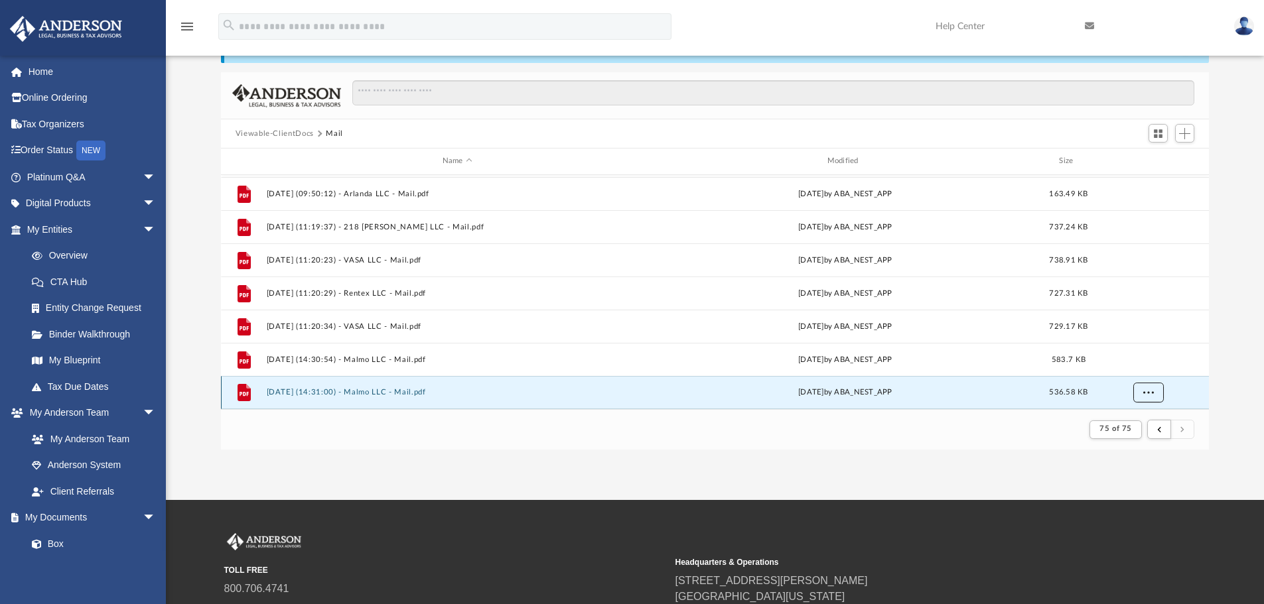
click at [1149, 400] on button "More options" at bounding box center [1147, 393] width 31 height 20
click at [1138, 345] on li "Preview" at bounding box center [1135, 343] width 38 height 14
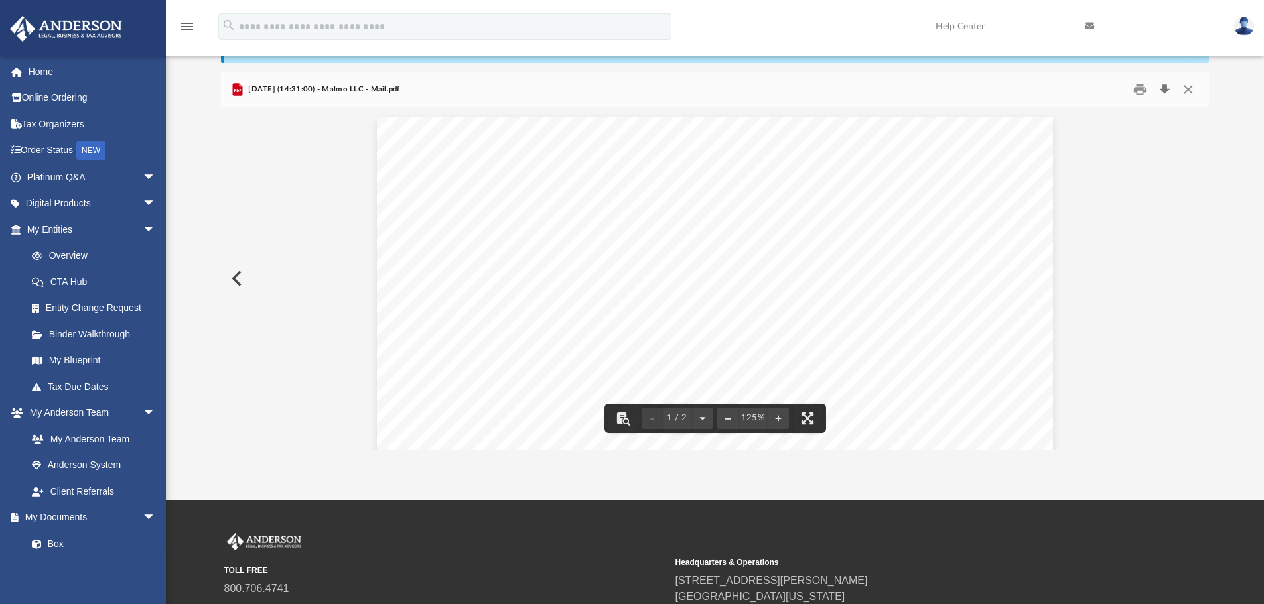
click at [1153, 82] on button "Download" at bounding box center [1164, 90] width 24 height 21
click at [1137, 84] on button "Print" at bounding box center [1139, 90] width 27 height 21
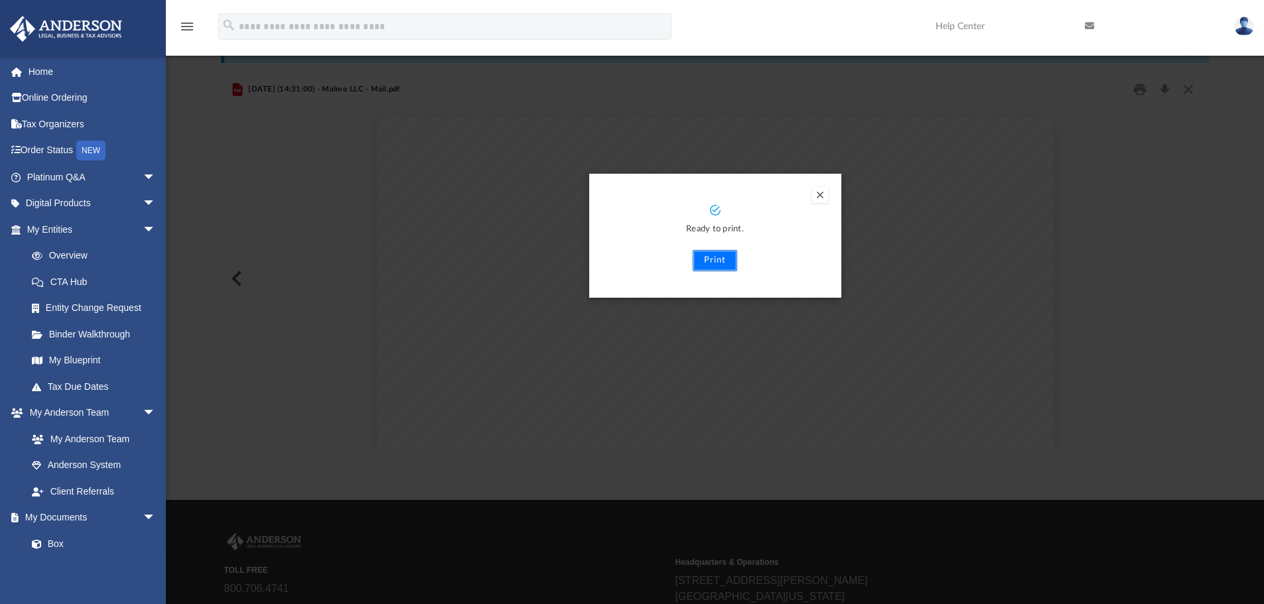
click at [712, 261] on button "Print" at bounding box center [714, 260] width 44 height 21
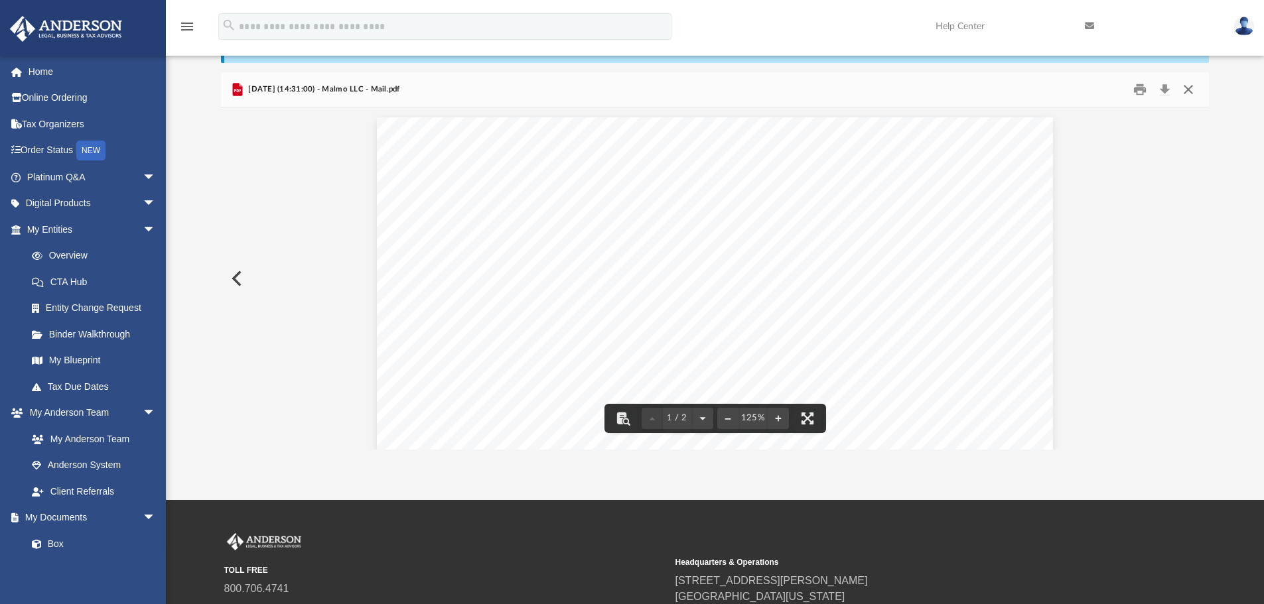
click at [1191, 86] on button "Close" at bounding box center [1188, 90] width 24 height 21
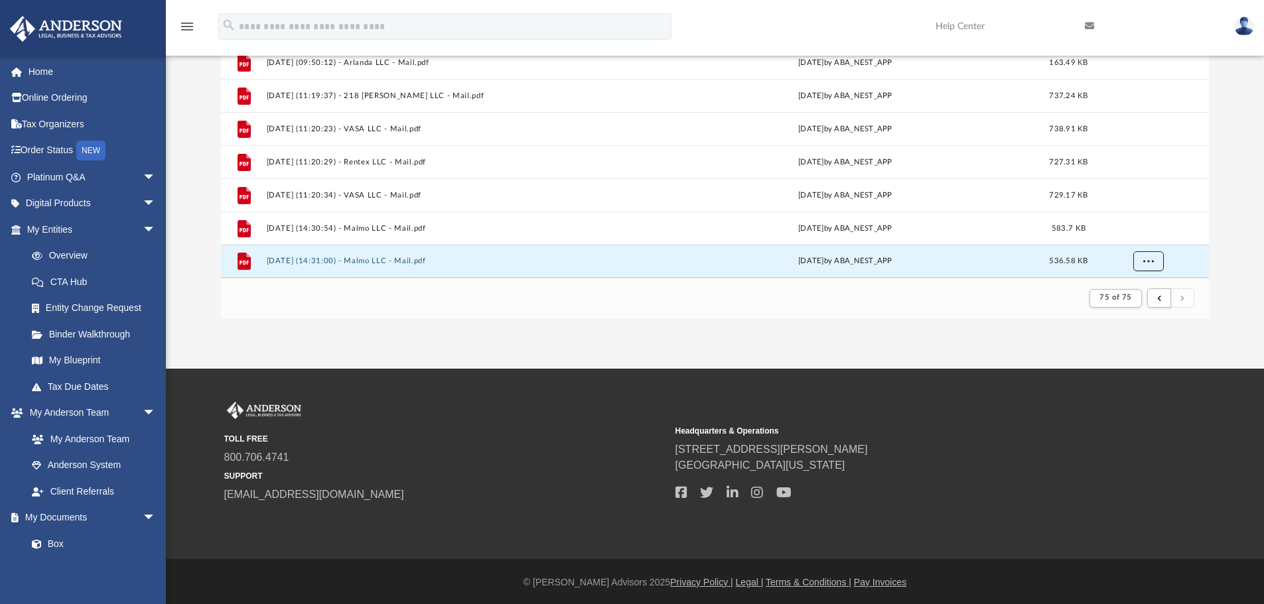
scroll to position [200, 0]
